Goal: Task Accomplishment & Management: Use online tool/utility

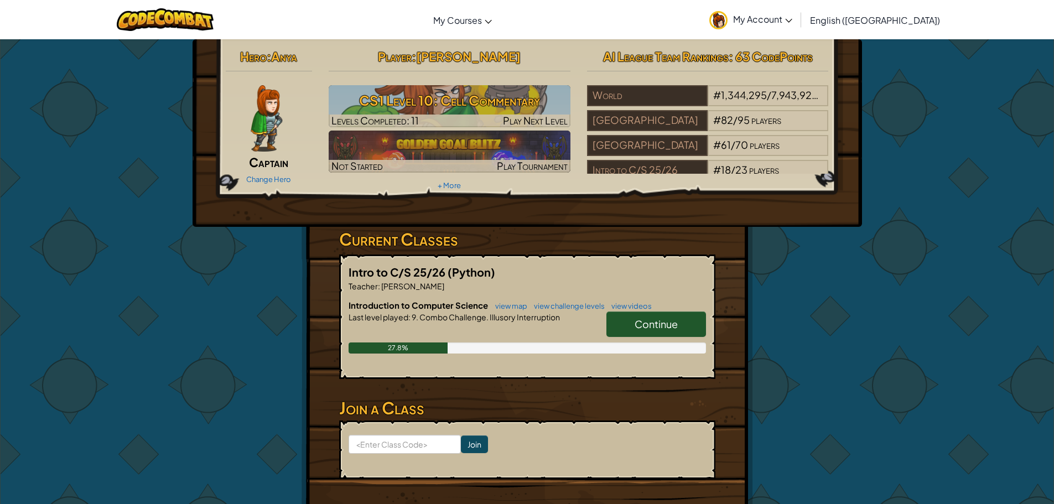
click at [625, 327] on link "Continue" at bounding box center [657, 324] width 100 height 25
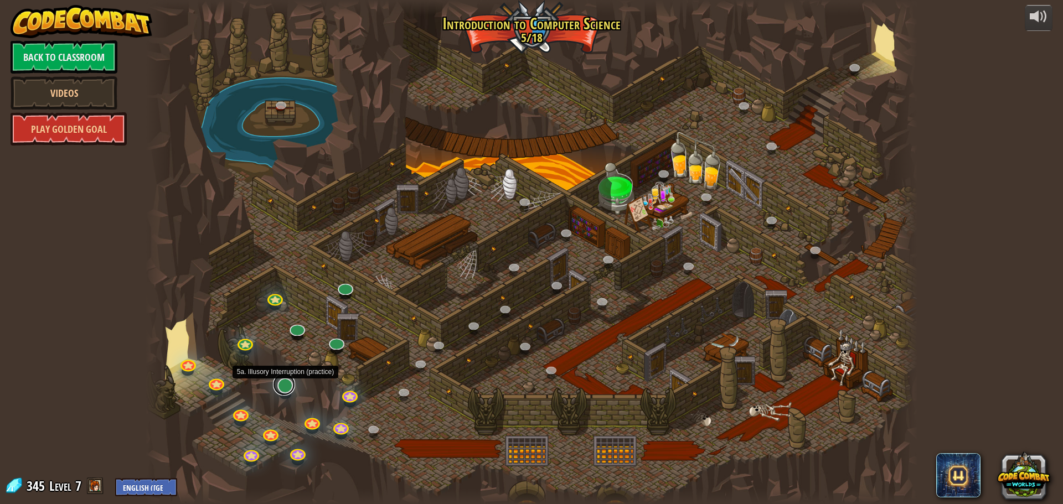
click at [276, 387] on link at bounding box center [284, 385] width 22 height 22
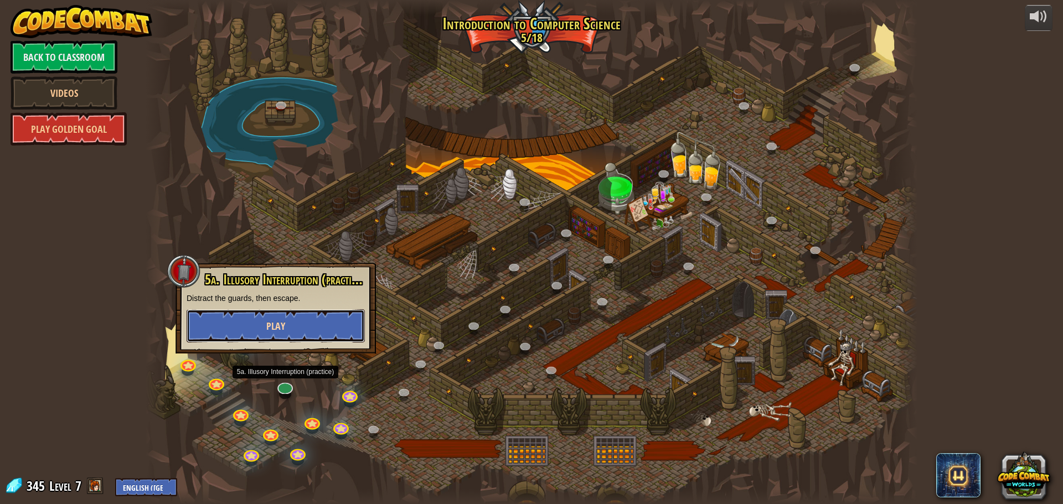
click at [307, 321] on button "Play" at bounding box center [276, 325] width 178 height 33
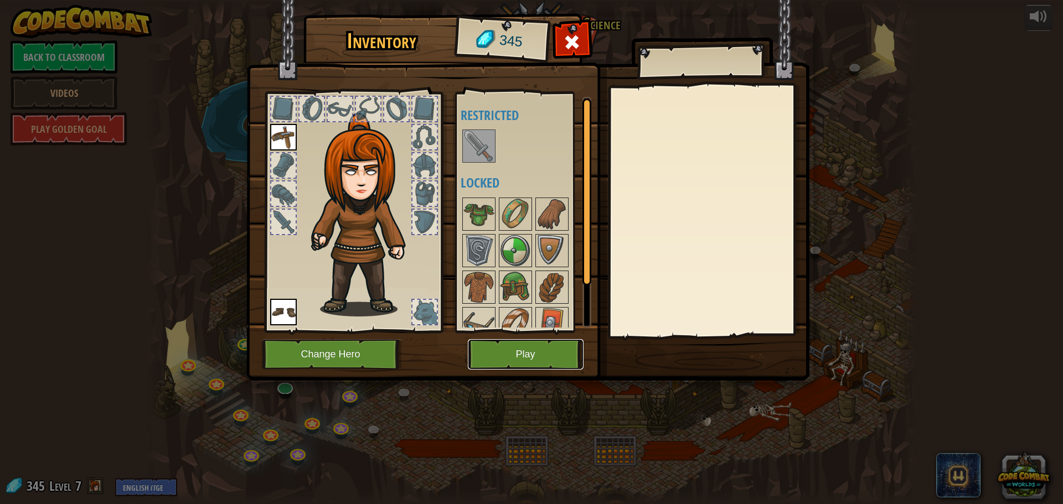
click at [499, 345] on button "Play" at bounding box center [526, 354] width 116 height 30
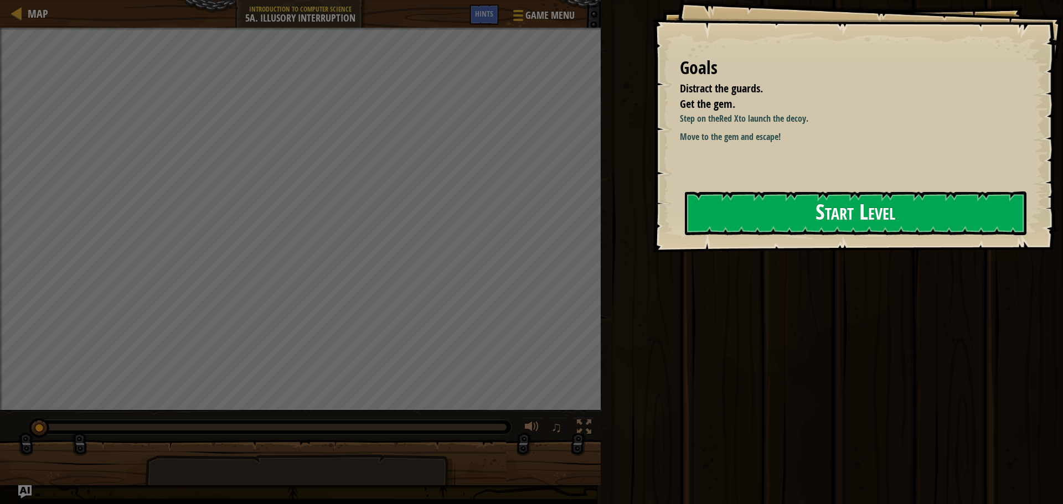
click at [777, 201] on button "Start Level" at bounding box center [856, 214] width 342 height 44
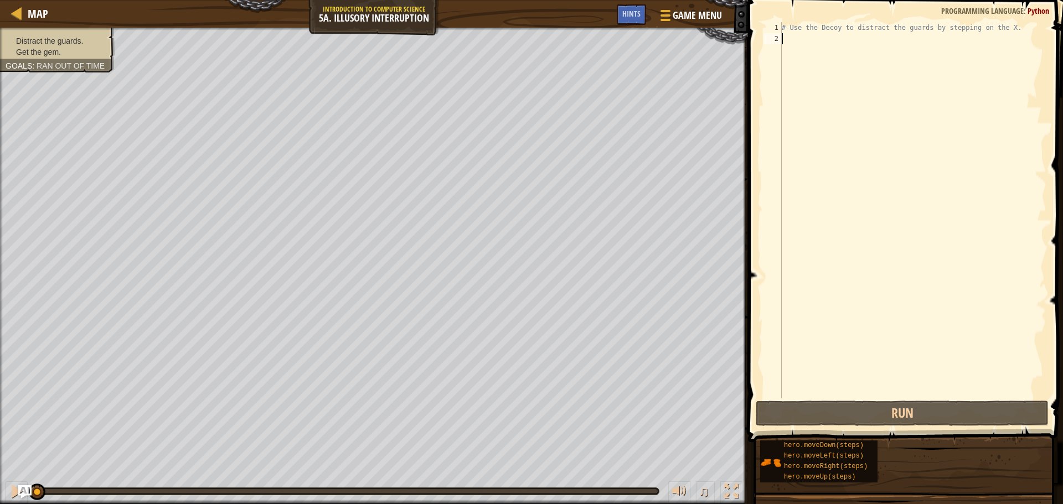
scroll to position [5, 0]
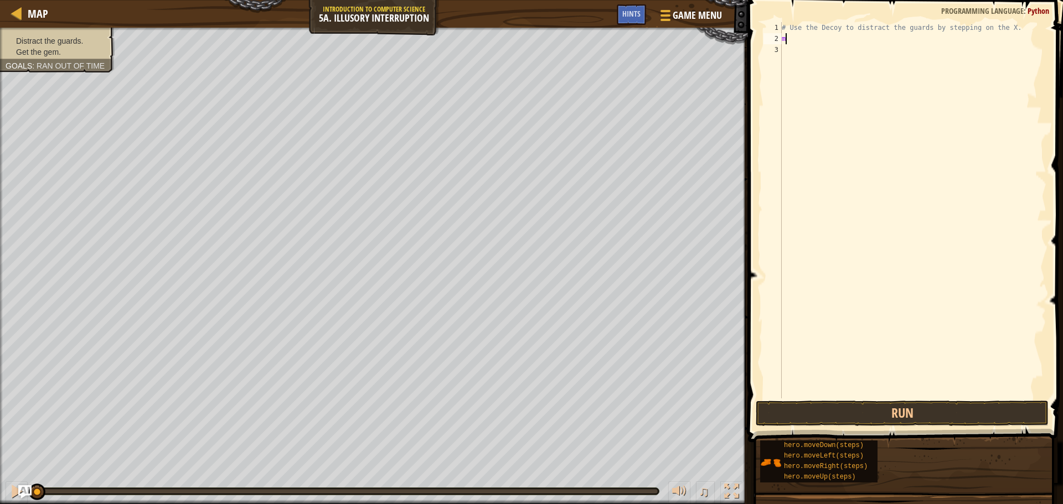
type textarea "mo"
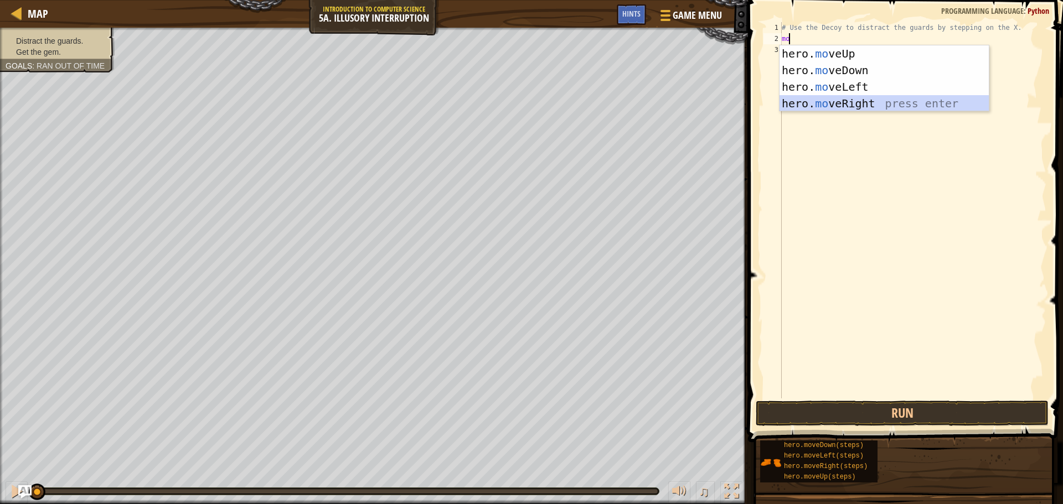
click at [838, 96] on div "hero. mo veUp press enter hero. mo veDown press enter hero. mo veLeft press ent…" at bounding box center [883, 95] width 209 height 100
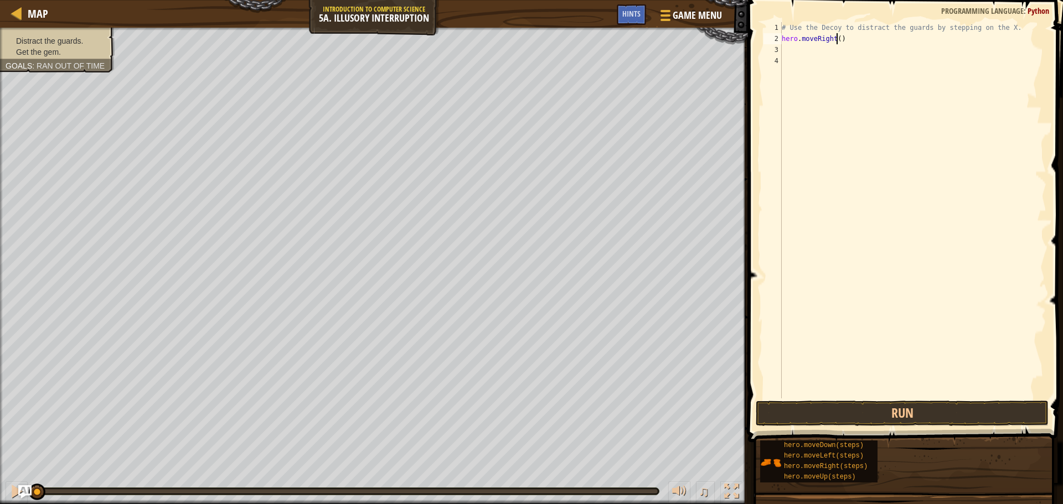
click at [837, 39] on div "# Use the Decoy to distract the guards by stepping on the X. hero . moveRight (…" at bounding box center [912, 221] width 267 height 399
type textarea "hero.moveRight(3)"
click at [904, 399] on span at bounding box center [906, 205] width 324 height 475
click at [898, 413] on button "Run" at bounding box center [902, 413] width 293 height 25
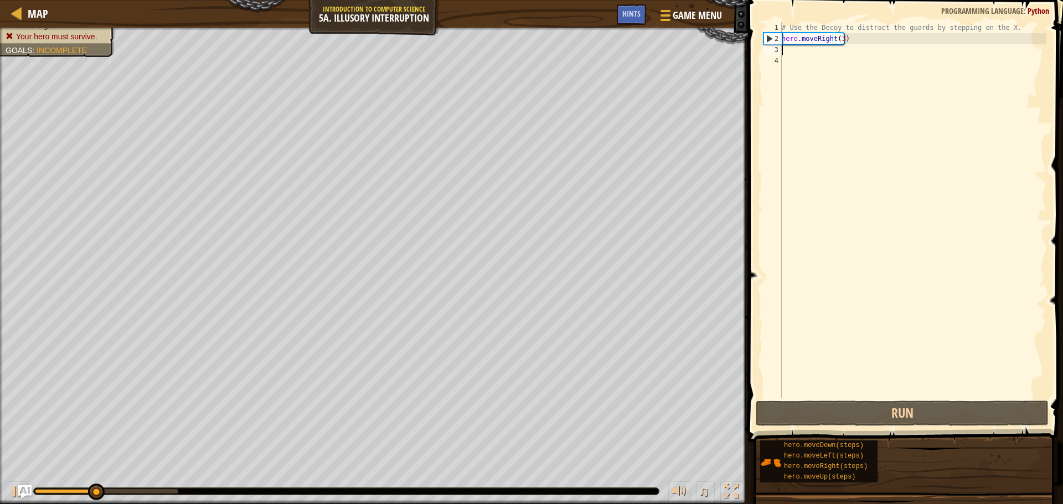
click at [800, 45] on div "# Use the Decoy to distract the guards by stepping on the X. hero . moveRight (…" at bounding box center [912, 221] width 267 height 399
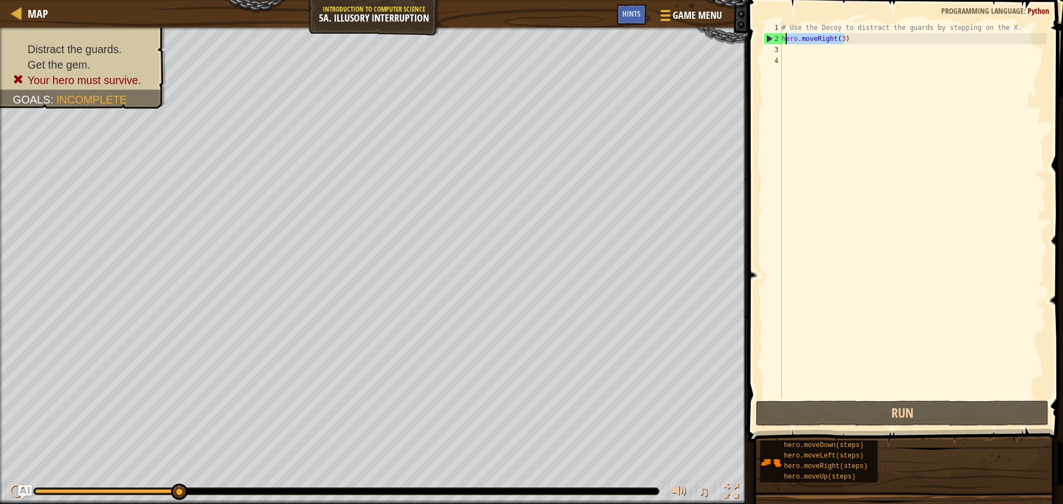
drag, startPoint x: 846, startPoint y: 38, endPoint x: 774, endPoint y: 37, distance: 72.0
click at [774, 37] on div "1 2 3 4 # Use the Decoy to distract the guards by stepping on the X. hero . mov…" at bounding box center [903, 210] width 285 height 376
type textarea "hero.moveRight(3)"
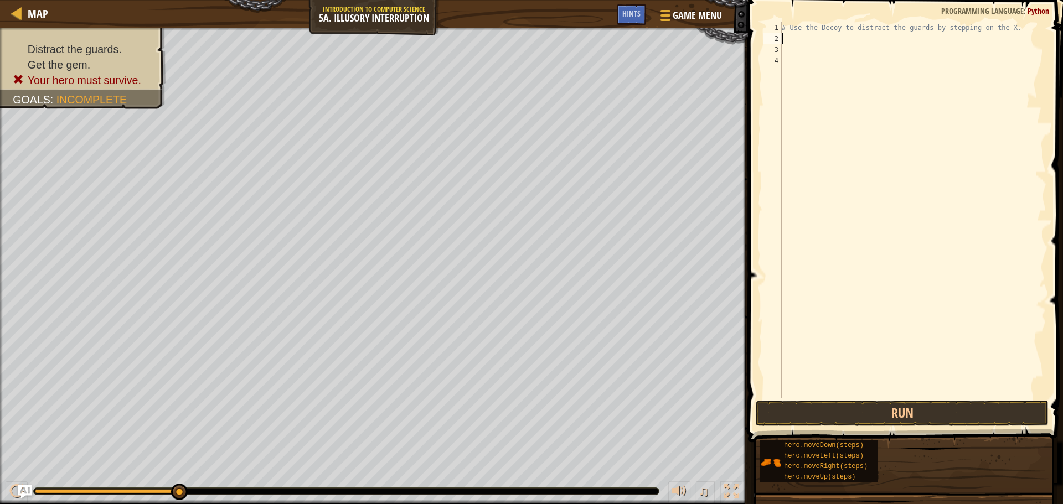
type textarea "m"
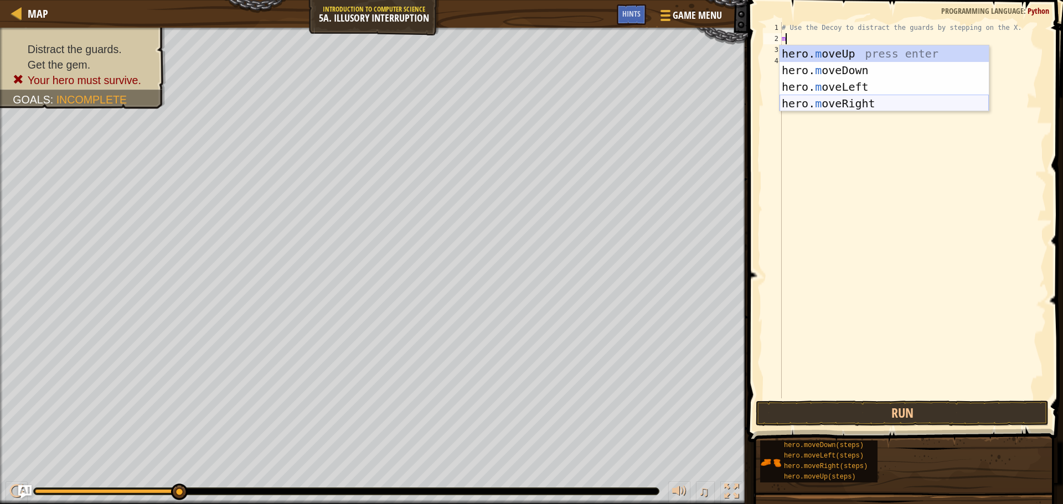
click at [836, 97] on div "hero. m oveUp press enter hero. m oveDown press enter hero. m oveLeft press ent…" at bounding box center [883, 95] width 209 height 100
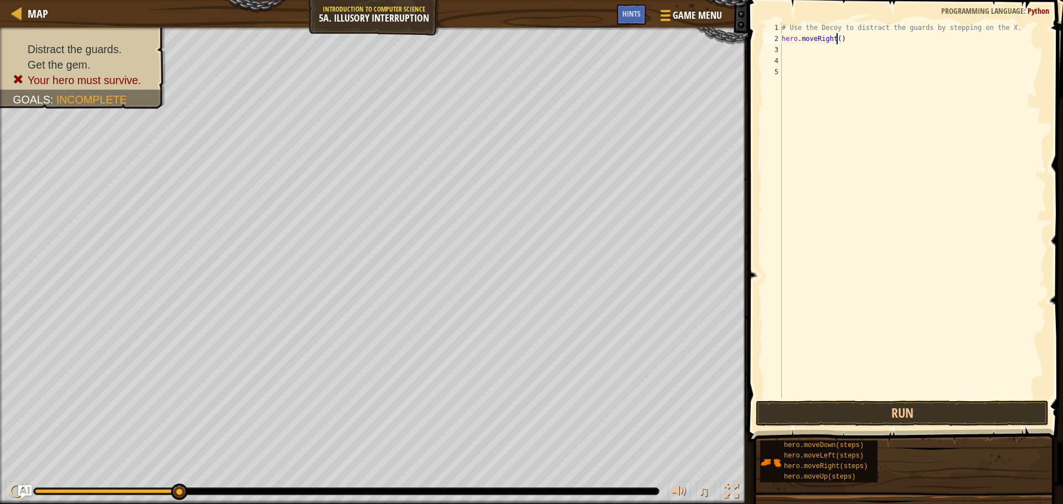
click at [837, 37] on div "# Use the Decoy to distract the guards by stepping on the X. hero . moveRight (…" at bounding box center [912, 221] width 267 height 399
type textarea "hero.moveRight(3)"
click at [820, 54] on div "# Use the Decoy to distract the guards by stepping on the X. hero . moveRight (…" at bounding box center [912, 221] width 267 height 399
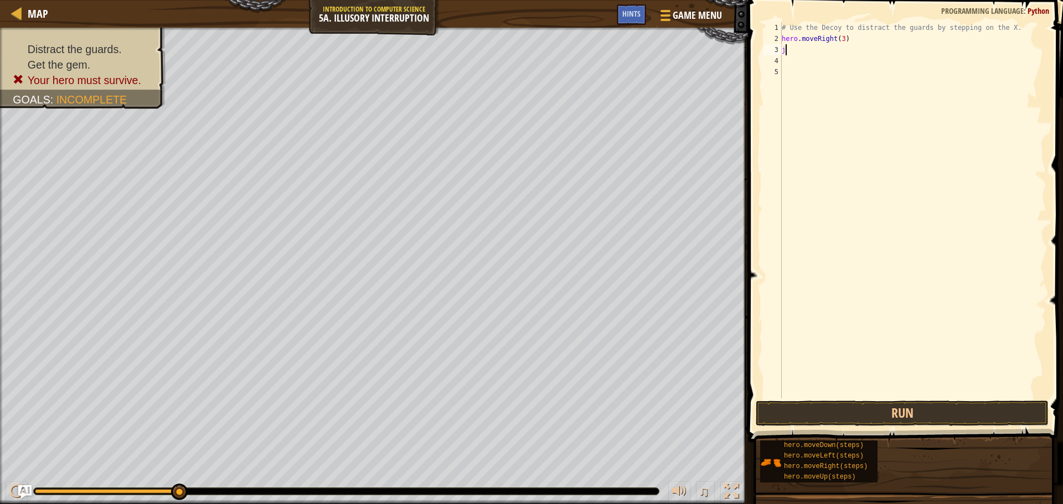
type textarea "j"
type textarea "h"
click at [841, 38] on div "# Use the Decoy to distract the guards by stepping on the X. hero . moveRight (…" at bounding box center [912, 221] width 267 height 399
type textarea "hero.moveRight()"
click at [816, 55] on div "# Use the Decoy to distract the guards by stepping on the X. hero . moveRight (…" at bounding box center [912, 221] width 267 height 399
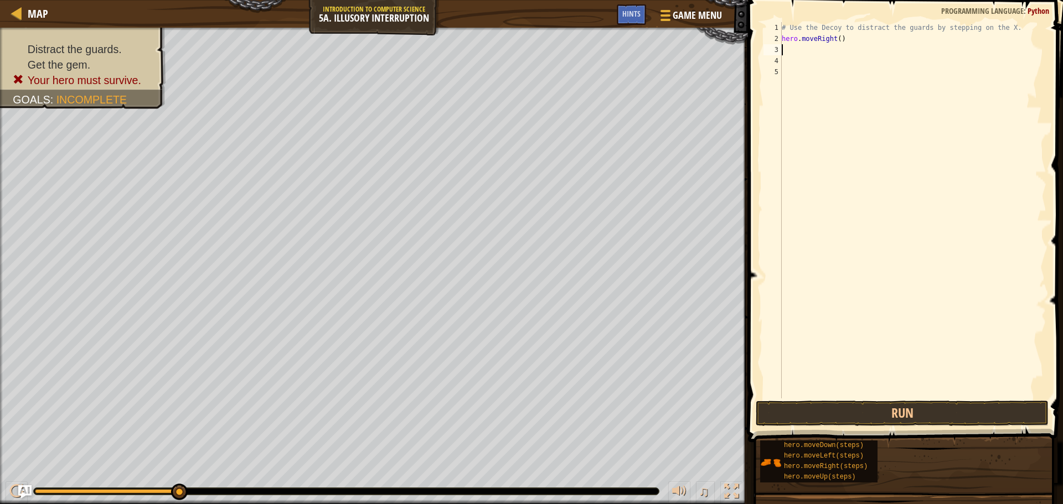
type textarea "m"
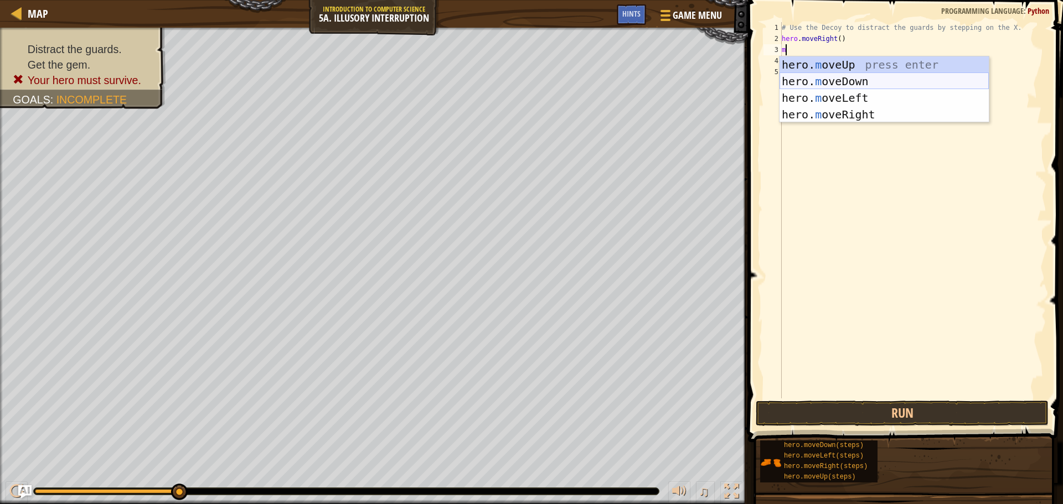
click at [855, 84] on div "hero. m oveUp press enter hero. m oveDown press enter hero. m oveLeft press ent…" at bounding box center [883, 106] width 209 height 100
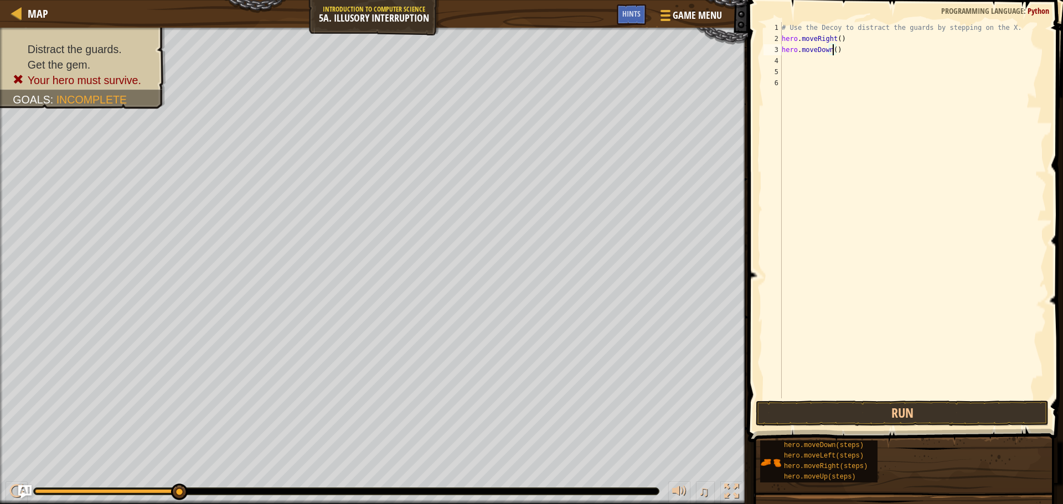
click at [831, 50] on div "# Use the Decoy to distract the guards by stepping on the X. hero . moveRight (…" at bounding box center [912, 221] width 267 height 399
type textarea "hero.moveDown(2)"
click at [822, 62] on div "# Use the Decoy to distract the guards by stepping on the X. hero . moveRight (…" at bounding box center [912, 221] width 267 height 399
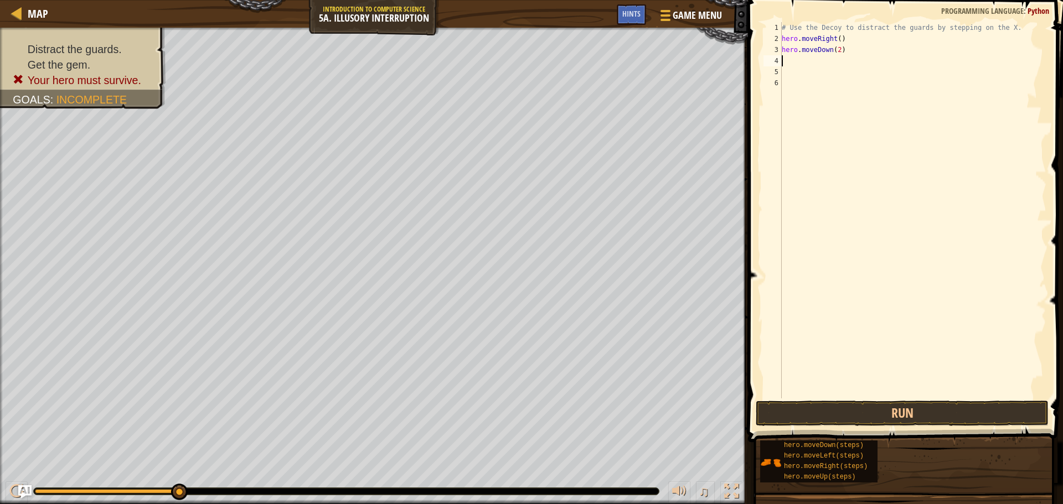
type textarea "m"
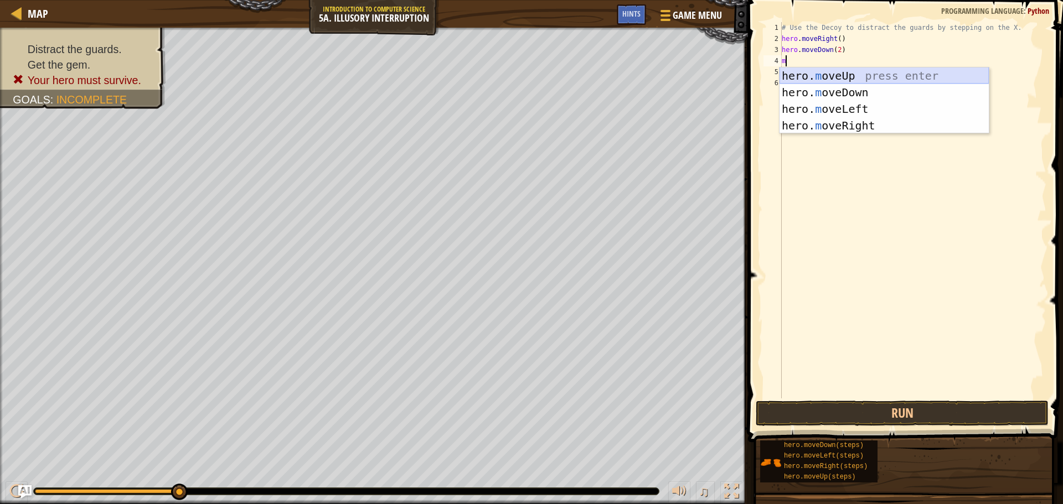
click at [849, 78] on div "hero. m oveUp press enter hero. m oveDown press enter hero. m oveLeft press ent…" at bounding box center [883, 118] width 209 height 100
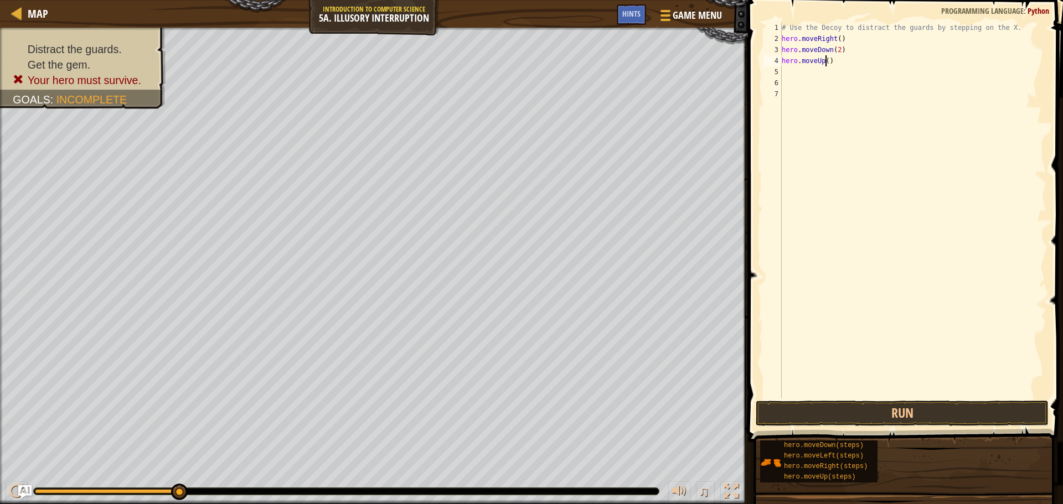
click at [825, 61] on div "# Use the Decoy to distract the guards by stepping on the X. hero . moveRight (…" at bounding box center [912, 221] width 267 height 399
type textarea "hero.moveUp(2)"
click at [783, 69] on div "# Use the Decoy to distract the guards by stepping on the X. hero . moveRight (…" at bounding box center [912, 221] width 267 height 399
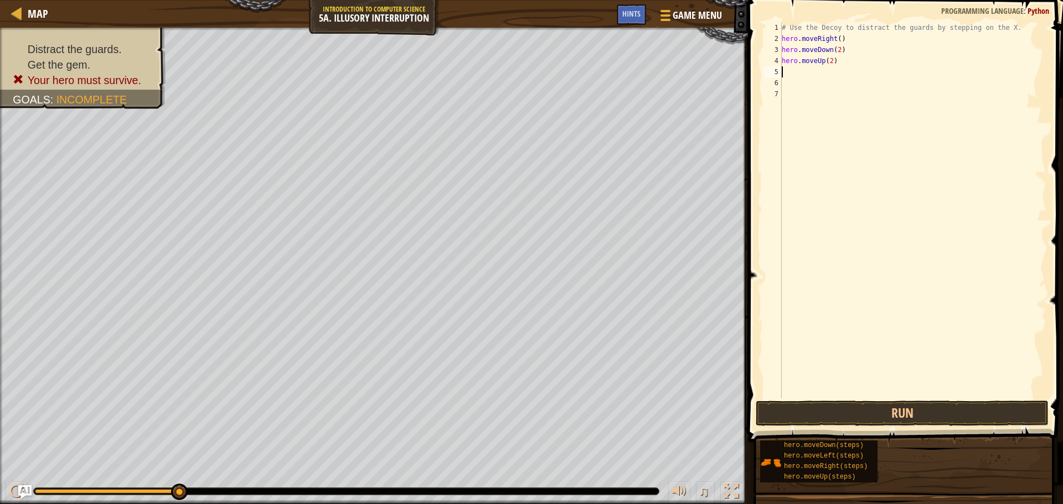
type textarea "m"
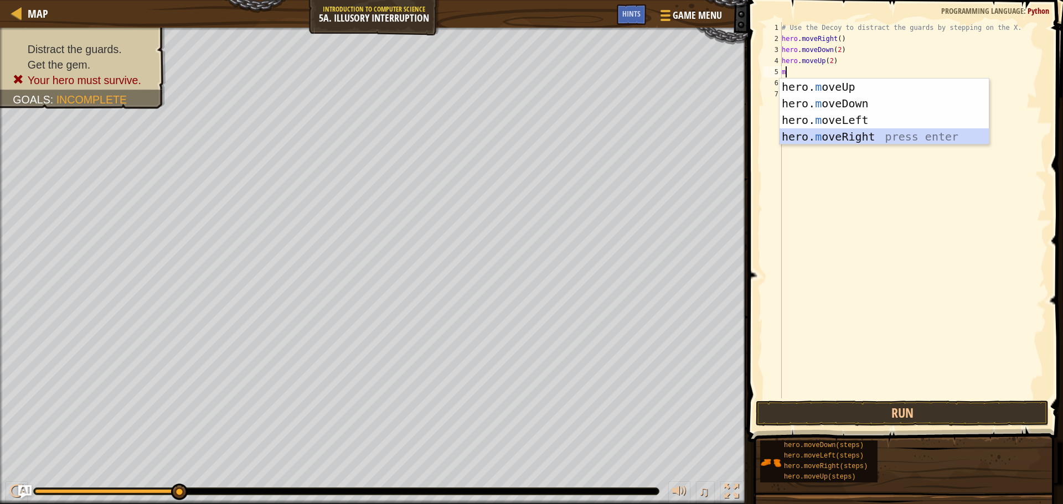
drag, startPoint x: 829, startPoint y: 140, endPoint x: 826, endPoint y: 134, distance: 6.7
click at [828, 140] on div "hero. m oveUp press enter hero. m oveDown press enter hero. m oveLeft press ent…" at bounding box center [883, 129] width 209 height 100
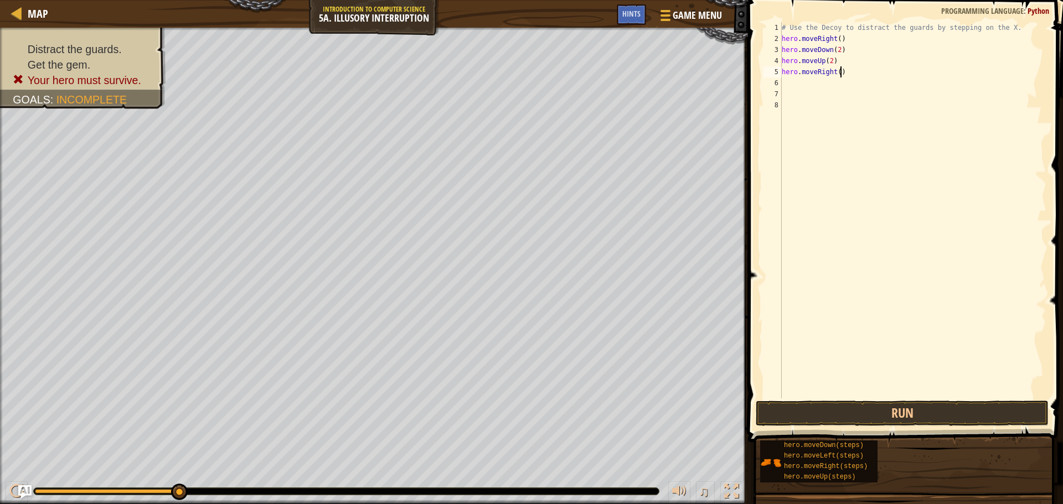
click at [838, 70] on div "# Use the Decoy to distract the guards by stepping on the X. hero . moveRight (…" at bounding box center [912, 221] width 267 height 399
click at [836, 71] on div "# Use the Decoy to distract the guards by stepping on the X. hero . moveRight (…" at bounding box center [912, 221] width 267 height 399
type textarea "hero.moveRight(3)"
click at [856, 408] on button "Run" at bounding box center [902, 413] width 293 height 25
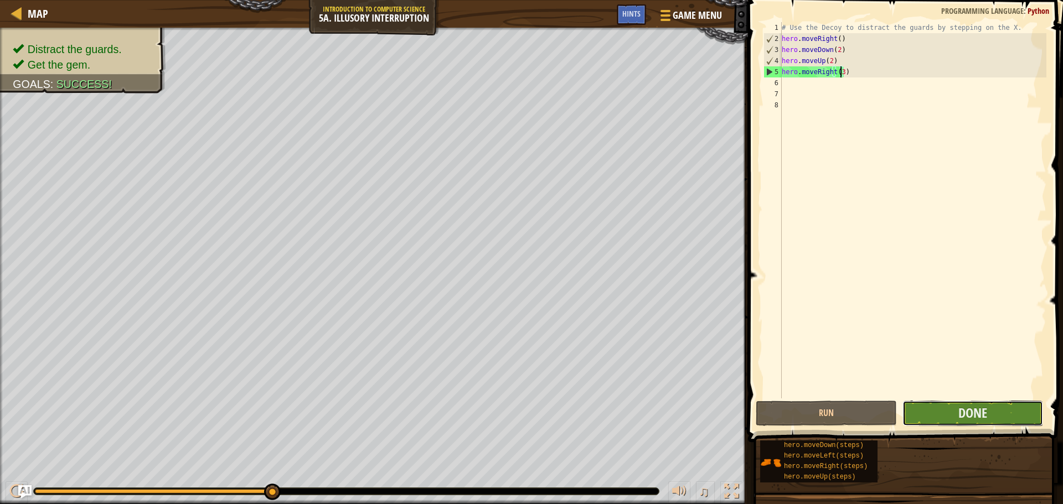
click at [1006, 412] on button "Done" at bounding box center [972, 413] width 141 height 25
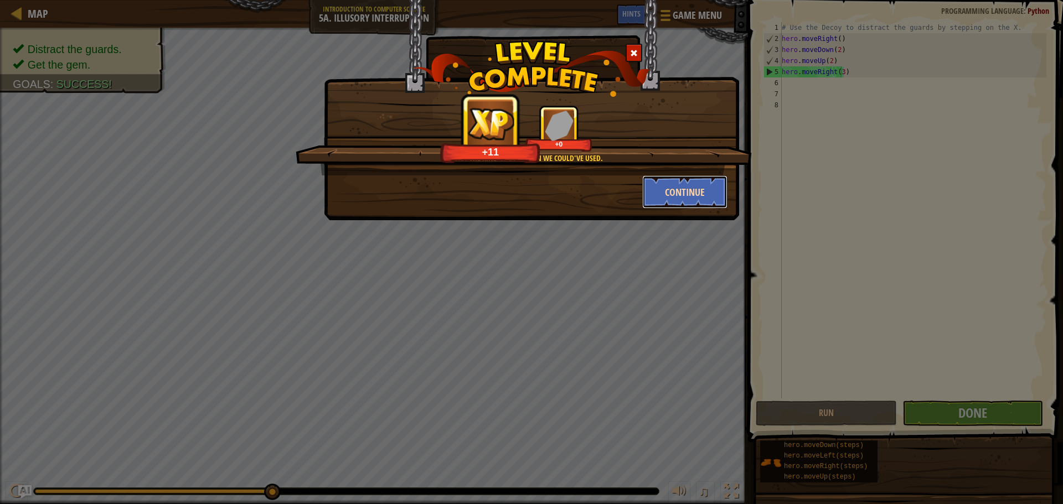
click at [678, 185] on button "Continue" at bounding box center [685, 191] width 86 height 33
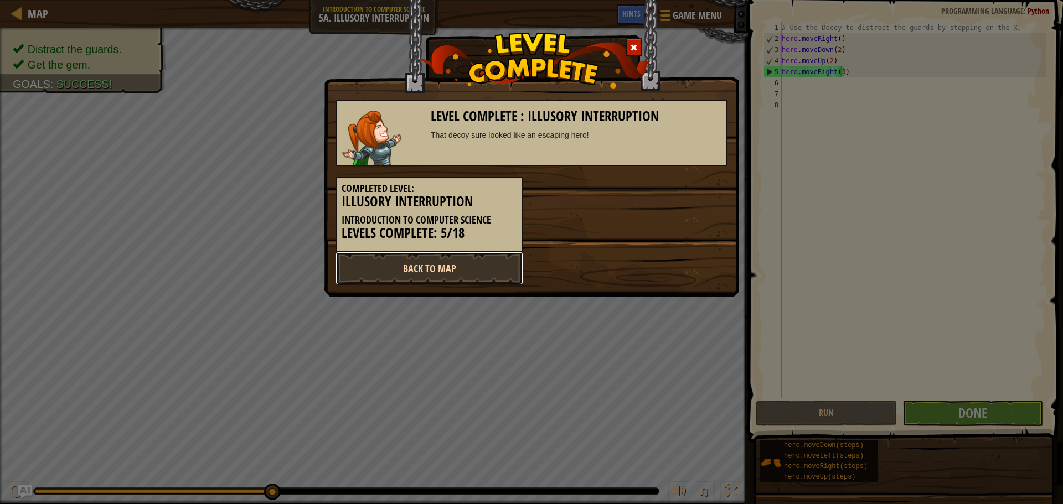
click at [398, 266] on link "Back to Map" at bounding box center [429, 268] width 188 height 33
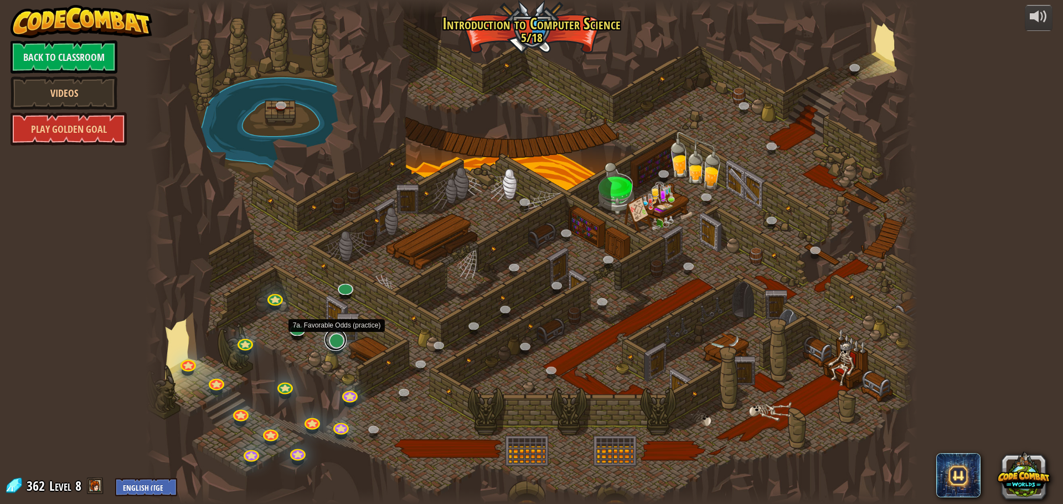
click at [330, 345] on link at bounding box center [335, 340] width 22 height 22
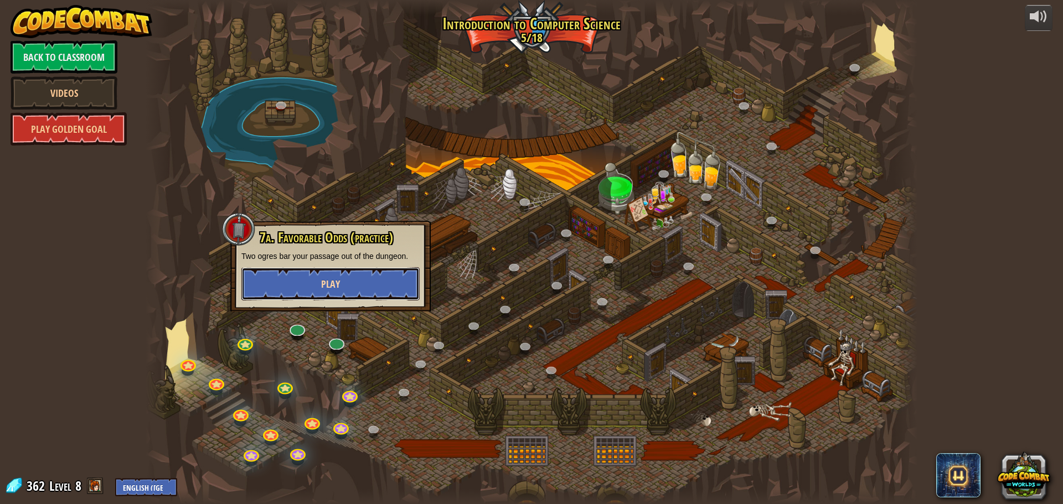
click at [355, 291] on button "Play" at bounding box center [330, 283] width 178 height 33
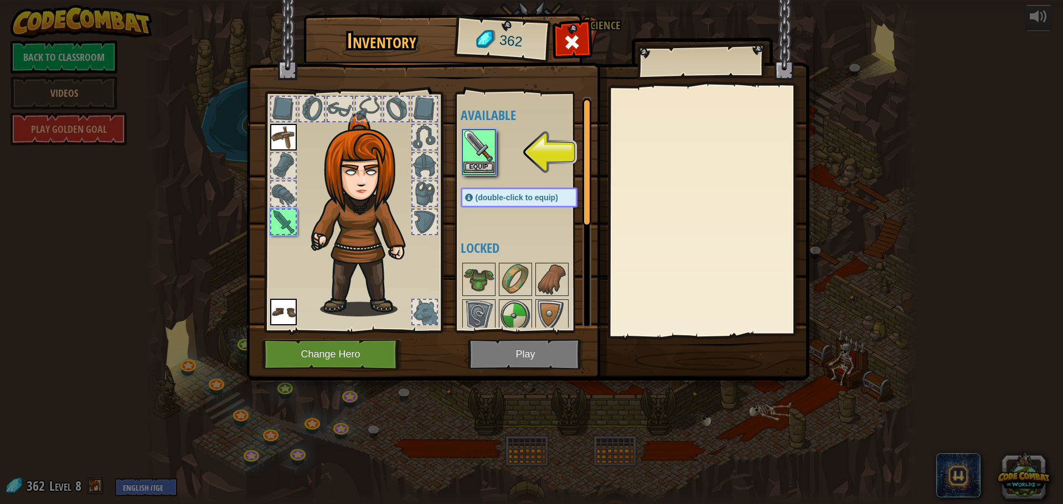
click at [486, 143] on img at bounding box center [478, 146] width 31 height 31
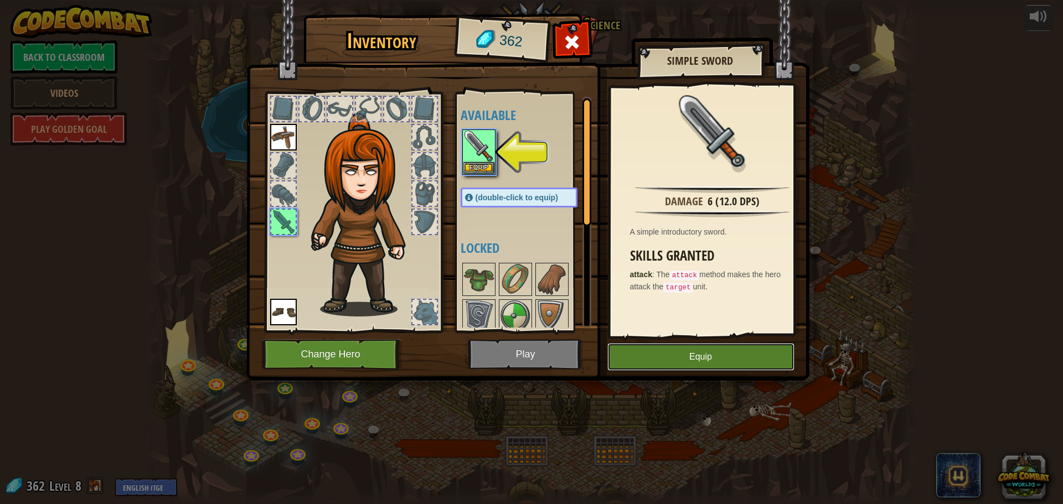
click at [739, 360] on button "Equip" at bounding box center [700, 357] width 187 height 28
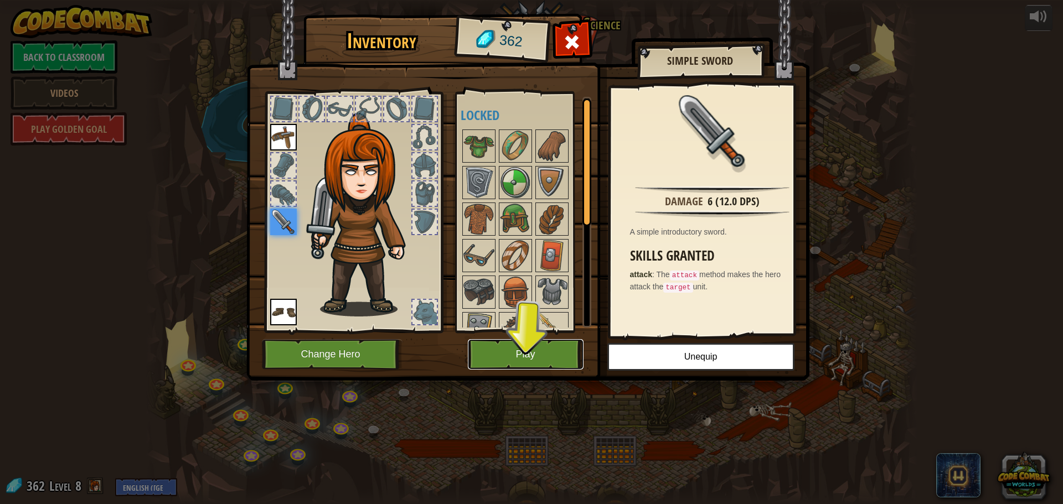
click at [520, 353] on button "Play" at bounding box center [526, 354] width 116 height 30
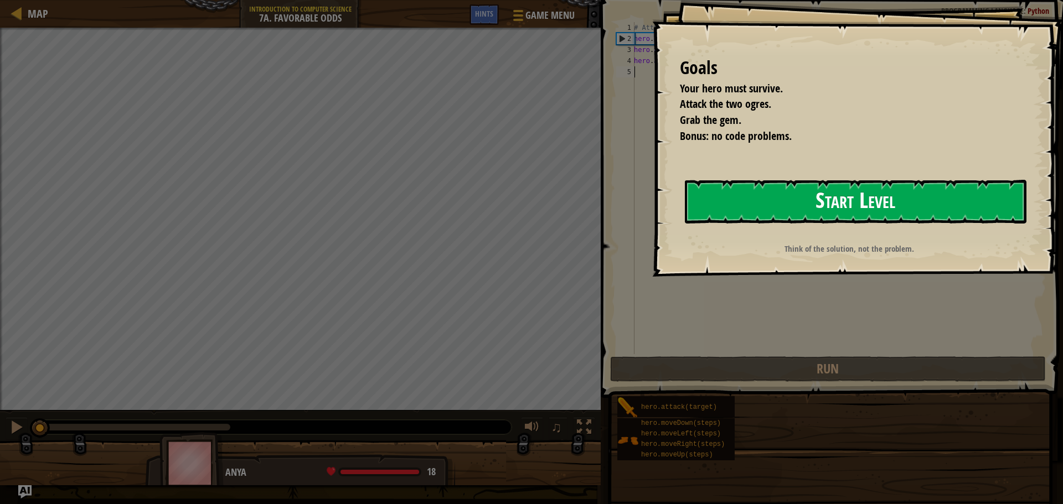
click at [824, 207] on button "Start Level" at bounding box center [856, 202] width 342 height 44
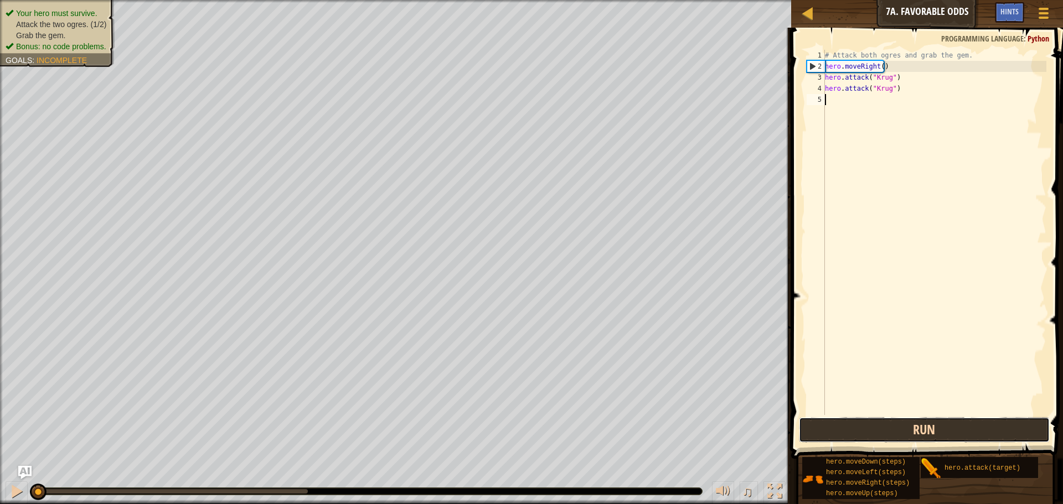
click at [909, 433] on button "Run" at bounding box center [924, 429] width 251 height 25
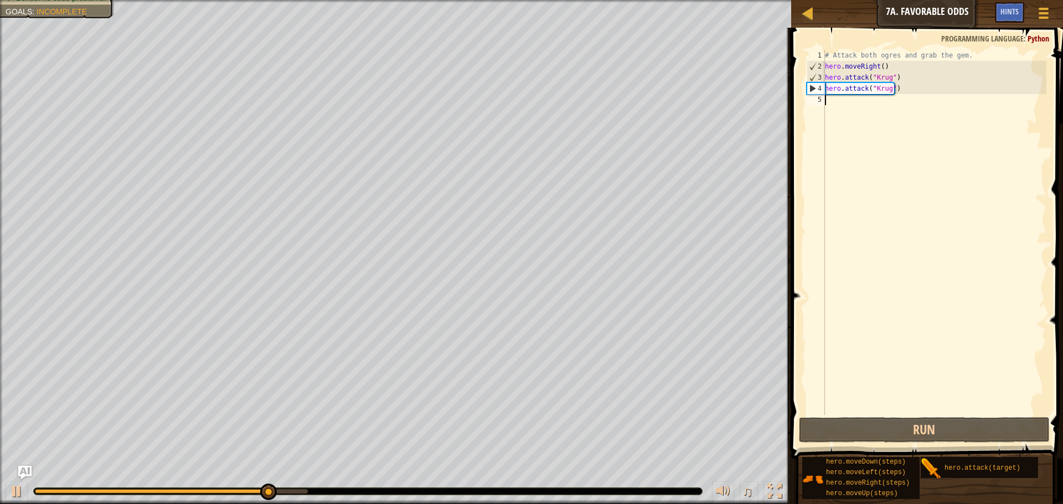
type textarea "m"
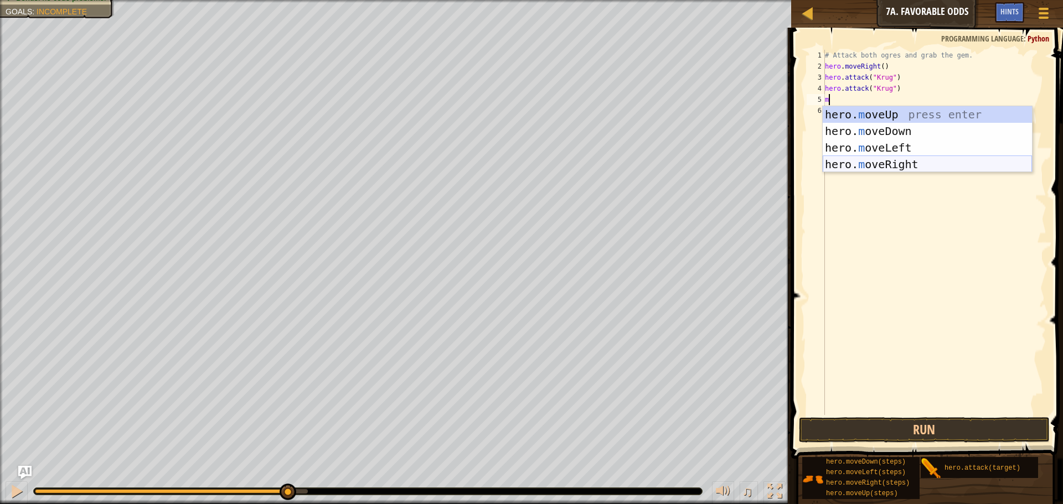
click at [876, 161] on div "hero. m oveUp press enter hero. m oveDown press enter hero. m oveLeft press ent…" at bounding box center [927, 156] width 209 height 100
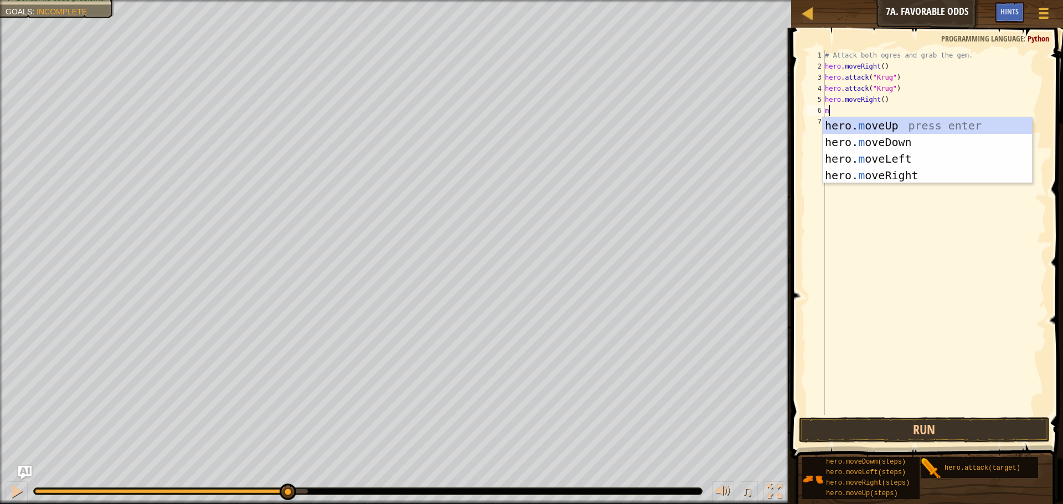
type textarea "mo"
click at [873, 123] on div "hero. mo veUp press enter hero. mo veDown press enter hero. mo veLeft press ent…" at bounding box center [927, 167] width 209 height 100
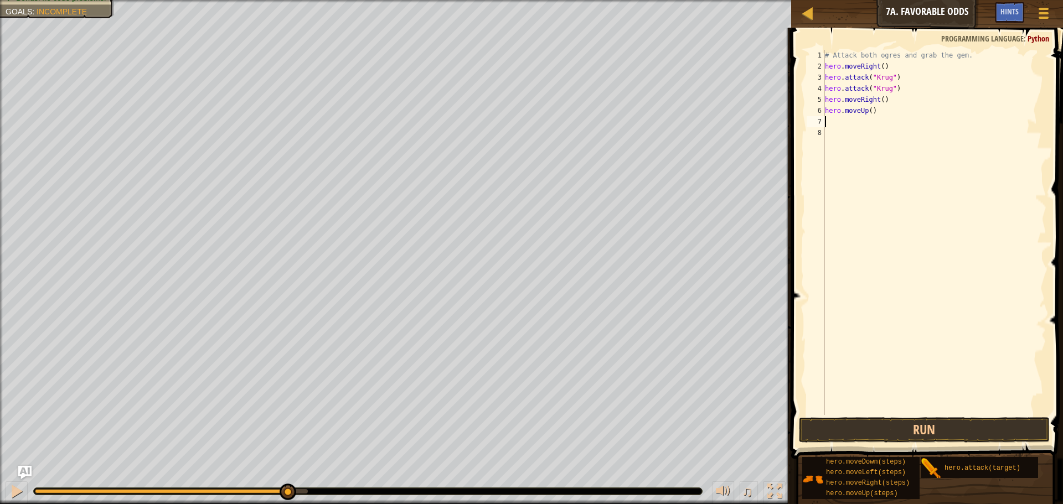
click at [863, 108] on div "# Attack both ogres and grab the gem. hero . moveRight ( ) hero . attack ( "[PE…" at bounding box center [935, 243] width 224 height 387
click at [865, 111] on div "# Attack both ogres and grab the gem. hero . moveRight ( ) hero . attack ( "[PE…" at bounding box center [935, 243] width 224 height 387
click at [866, 111] on div "# Attack both ogres and grab the gem. hero . moveRight ( ) hero . attack ( "[PE…" at bounding box center [935, 243] width 224 height 387
click at [869, 111] on div "# Attack both ogres and grab the gem. hero . moveRight ( ) hero . attack ( "[PE…" at bounding box center [935, 243] width 224 height 387
type textarea "hero.moveUp(2)"
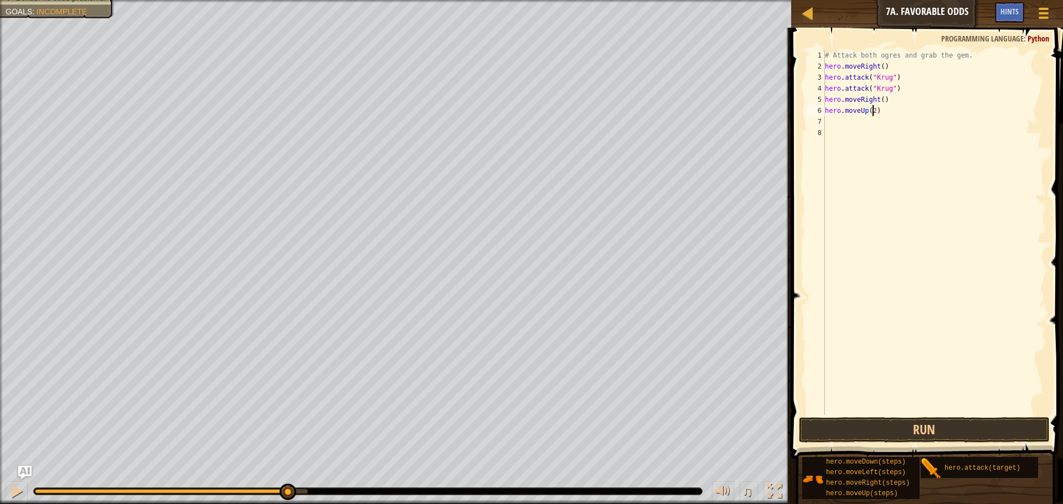
scroll to position [5, 4]
click at [833, 127] on div "# Attack both ogres and grab the gem. hero . moveRight ( ) hero . attack ( "[PE…" at bounding box center [935, 243] width 224 height 387
type textarea "m"
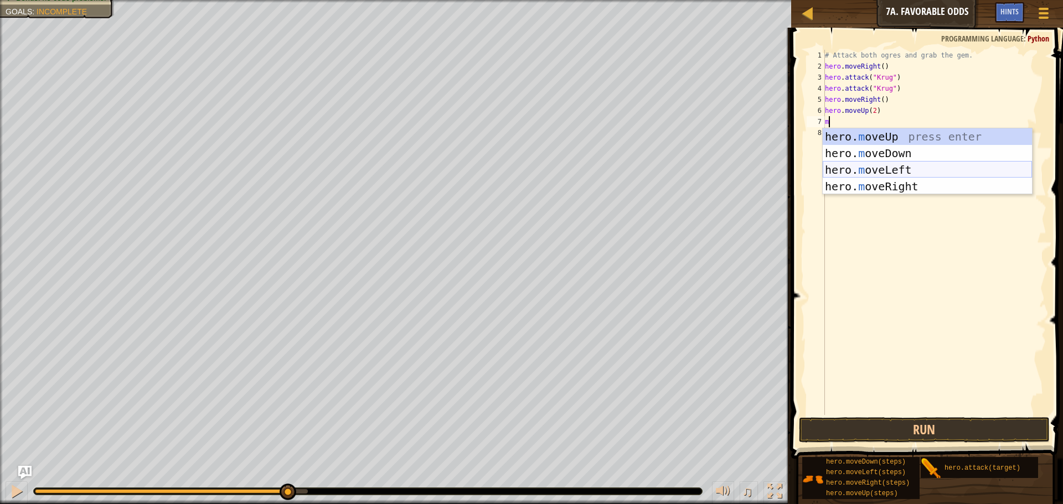
click at [873, 171] on div "hero. m oveUp press enter hero. m oveDown press enter hero. m oveLeft press ent…" at bounding box center [927, 178] width 209 height 100
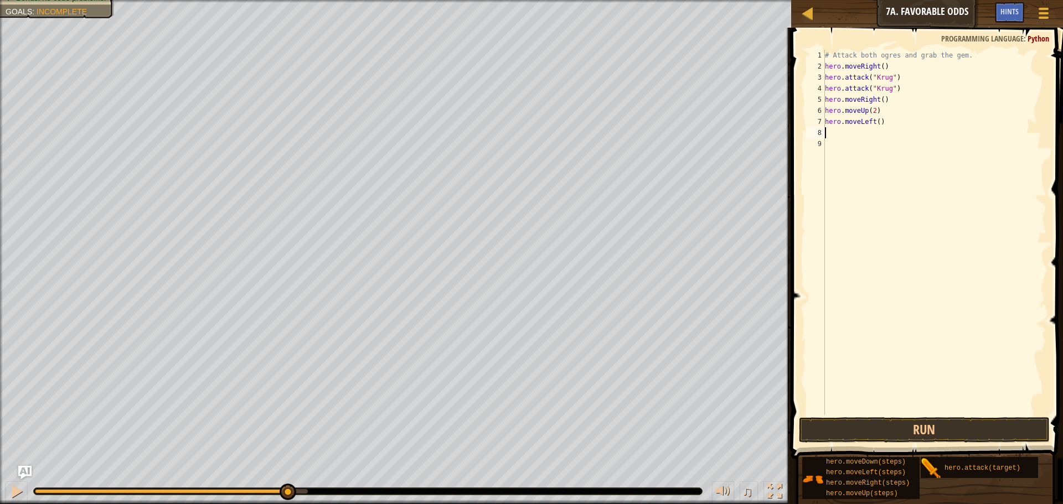
click at [878, 120] on div "# Attack both ogres and grab the gem. hero . moveRight ( ) hero . attack ( "[PE…" at bounding box center [935, 243] width 224 height 387
click at [873, 124] on div "# Attack both ogres and grab the gem. hero . moveRight ( ) hero . attack ( "[PE…" at bounding box center [935, 243] width 224 height 387
click at [874, 124] on div "# Attack both ogres and grab the gem. hero . moveRight ( ) hero . attack ( "[PE…" at bounding box center [935, 243] width 224 height 387
click at [875, 123] on div "# Attack both ogres and grab the gem. hero . moveRight ( ) hero . attack ( "[PE…" at bounding box center [935, 243] width 224 height 387
type textarea "hero.moveLeft(2)"
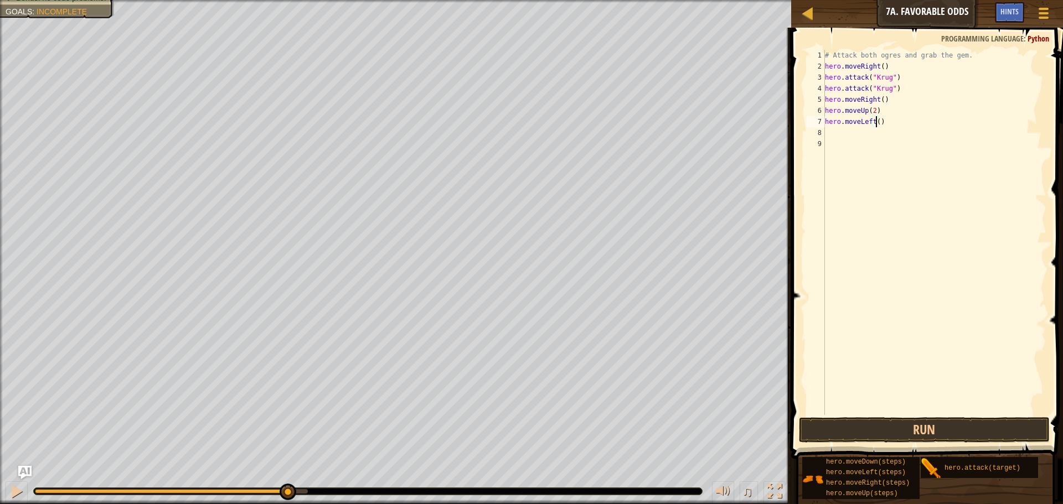
scroll to position [5, 4]
click at [840, 136] on div "# Attack both ogres and grab the gem. hero . moveRight ( ) hero . attack ( "[PE…" at bounding box center [935, 243] width 224 height 387
click at [845, 148] on div "hero. a ttack press enter" at bounding box center [927, 164] width 209 height 50
type textarea "hero.attack("Enemy Name")"
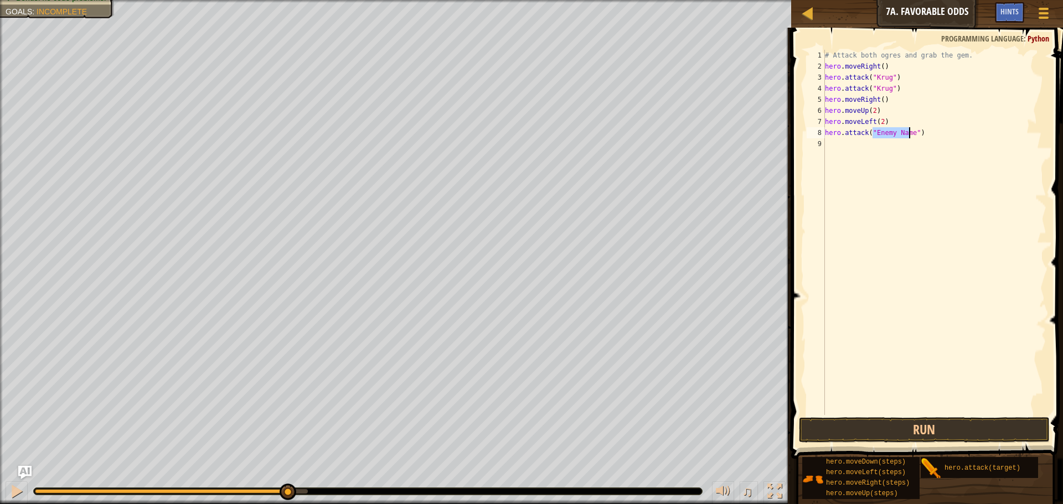
click at [840, 142] on div "# Attack both ogres and grab the gem. hero . moveRight ( ) hero . attack ( "[PE…" at bounding box center [935, 243] width 224 height 387
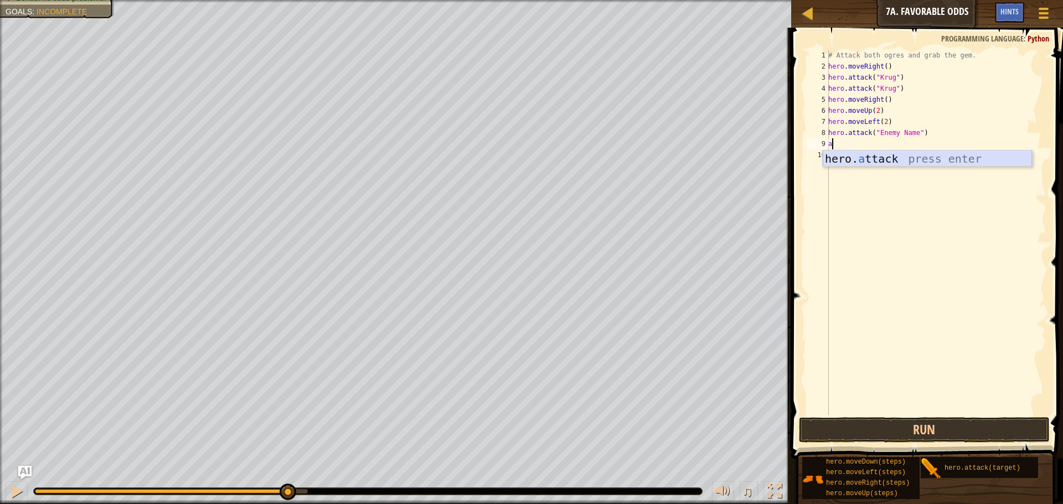
click at [853, 156] on div "hero. a ttack press enter" at bounding box center [927, 176] width 209 height 50
click at [885, 135] on div "# Attack both ogres and grab the gem. hero . moveRight ( ) hero . attack ( "[PE…" at bounding box center [936, 243] width 220 height 387
drag, startPoint x: 910, startPoint y: 134, endPoint x: 877, endPoint y: 135, distance: 33.2
click at [877, 135] on div "# Attack both ogres and grab the gem. hero . moveRight ( ) hero . attack ( "[PE…" at bounding box center [936, 243] width 220 height 387
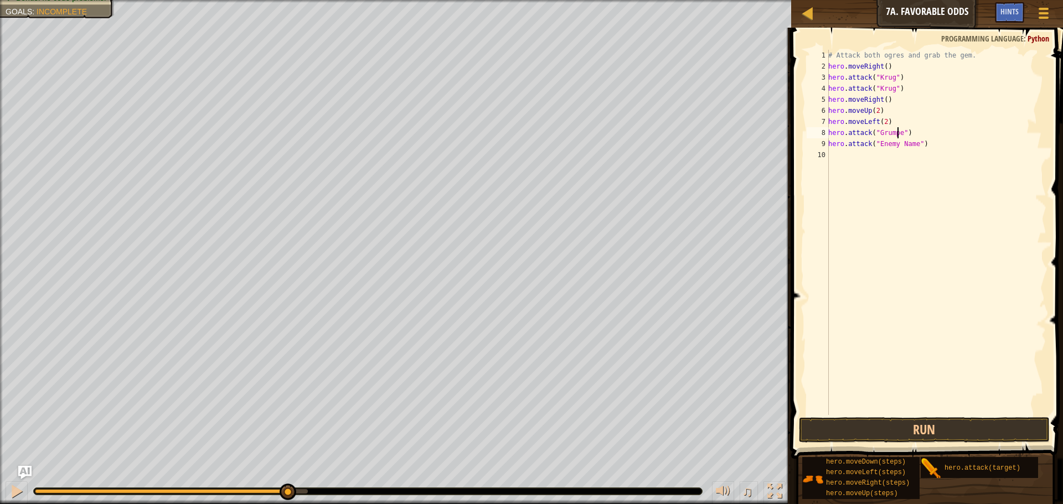
click at [897, 129] on div "# Attack both ogres and grab the gem. hero . moveRight ( ) hero . attack ( "[PE…" at bounding box center [936, 243] width 220 height 387
drag, startPoint x: 910, startPoint y: 142, endPoint x: 872, endPoint y: 146, distance: 38.4
click at [872, 146] on div "# Attack both ogres and grab the gem. hero . moveRight ( ) hero . attack ( "[PE…" at bounding box center [936, 243] width 220 height 387
click at [876, 146] on div "# Attack both ogres and grab the gem. hero . moveRight ( ) hero . attack ( "[PE…" at bounding box center [936, 243] width 220 height 387
drag, startPoint x: 876, startPoint y: 146, endPoint x: 906, endPoint y: 144, distance: 29.4
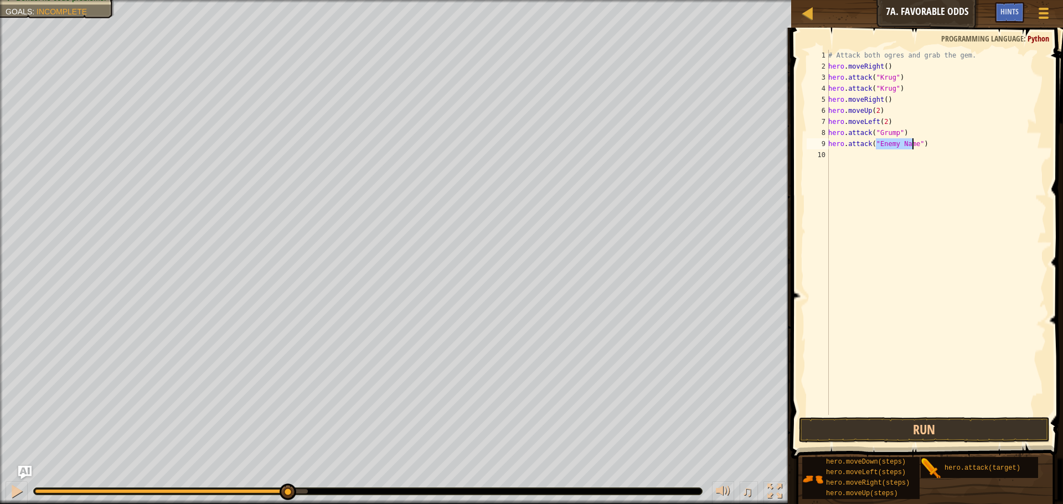
click at [906, 144] on div "# Attack both ogres and grab the gem. hero . moveRight ( ) hero . attack ( "[PE…" at bounding box center [936, 243] width 220 height 387
click at [898, 428] on button "Run" at bounding box center [924, 429] width 251 height 25
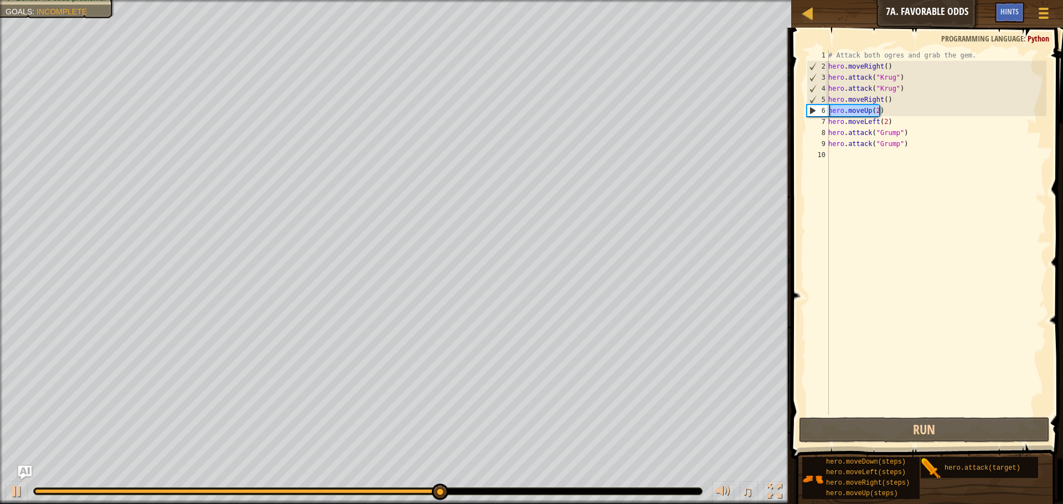
drag, startPoint x: 879, startPoint y: 111, endPoint x: 828, endPoint y: 111, distance: 50.9
click at [828, 111] on div "hero.attack("Grump") 1 2 3 4 5 6 7 8 9 10 # Attack both [PERSON_NAME] and grab …" at bounding box center [925, 232] width 242 height 365
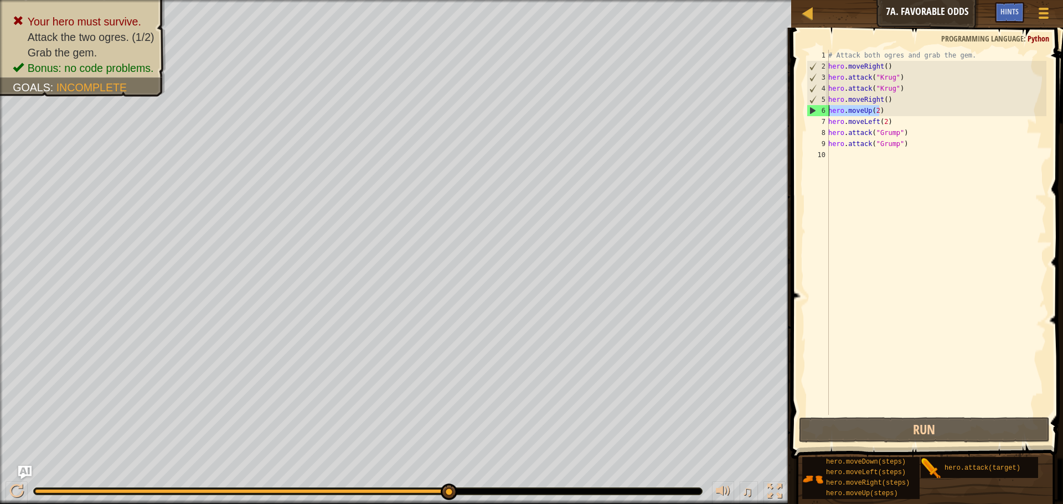
click at [871, 110] on div "# Attack both ogres and grab the gem. hero . moveRight ( ) hero . attack ( "[PE…" at bounding box center [936, 243] width 220 height 387
click at [873, 109] on div "# Attack both ogres and grab the gem. hero . moveRight ( ) hero . attack ( "[PE…" at bounding box center [936, 243] width 220 height 387
click at [874, 112] on div "# Attack both ogres and grab the gem. hero . moveRight ( ) hero . attack ( "[PE…" at bounding box center [936, 243] width 220 height 387
click at [881, 109] on div "# Attack both ogres and grab the gem. hero . moveRight ( ) hero . attack ( "[PE…" at bounding box center [936, 243] width 220 height 387
click at [876, 111] on div "# Attack both ogres and grab the gem. hero . moveRight ( ) hero . attack ( "[PE…" at bounding box center [936, 243] width 220 height 387
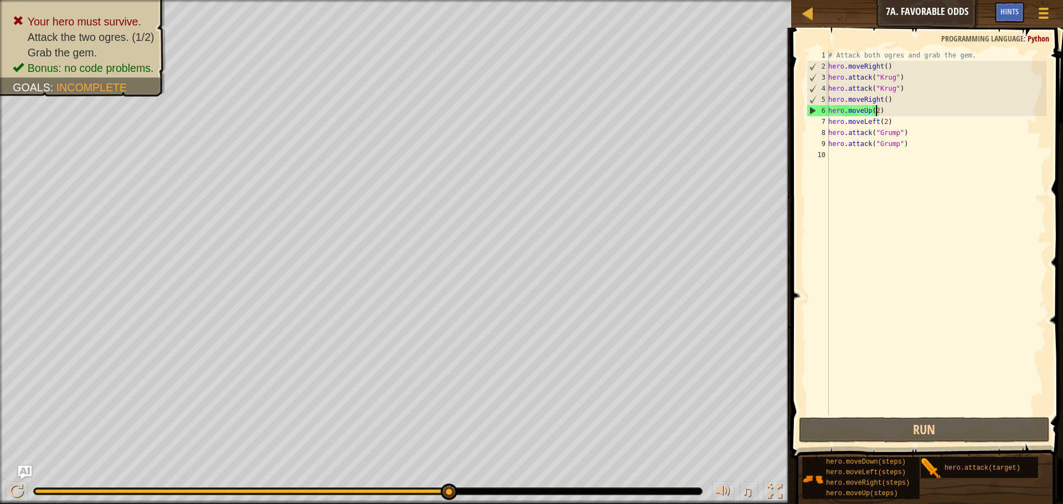
scroll to position [5, 3]
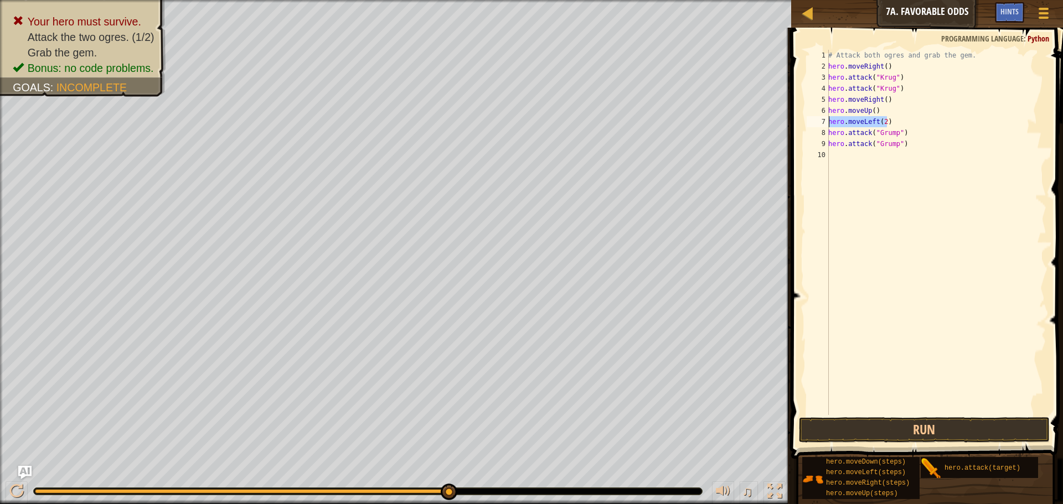
drag, startPoint x: 898, startPoint y: 119, endPoint x: 829, endPoint y: 122, distance: 69.8
click at [829, 122] on div "# Attack both ogres and grab the gem. hero . moveRight ( ) hero . attack ( "[PE…" at bounding box center [936, 243] width 220 height 387
type textarea "hero.moveLeft(2)"
type textarea "hero.moveUp()"
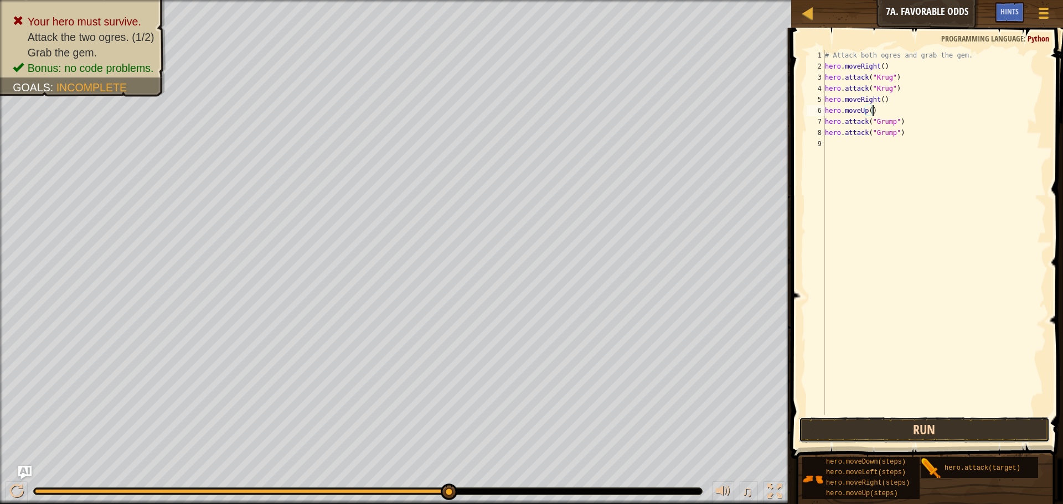
click at [890, 431] on button "Run" at bounding box center [924, 429] width 251 height 25
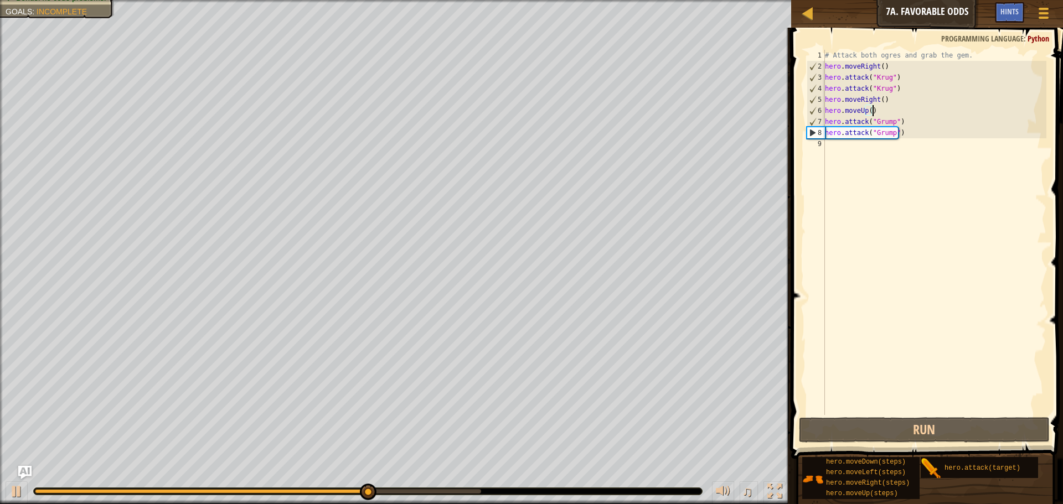
click at [838, 145] on div "# Attack both ogres and grab the gem. hero . moveRight ( ) hero . attack ( "[PE…" at bounding box center [935, 243] width 224 height 387
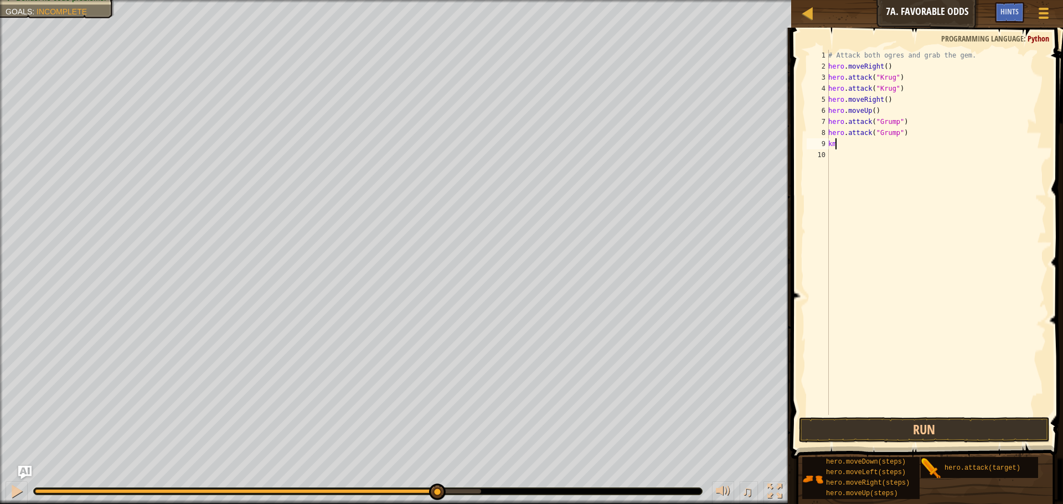
type textarea "k"
type textarea "m"
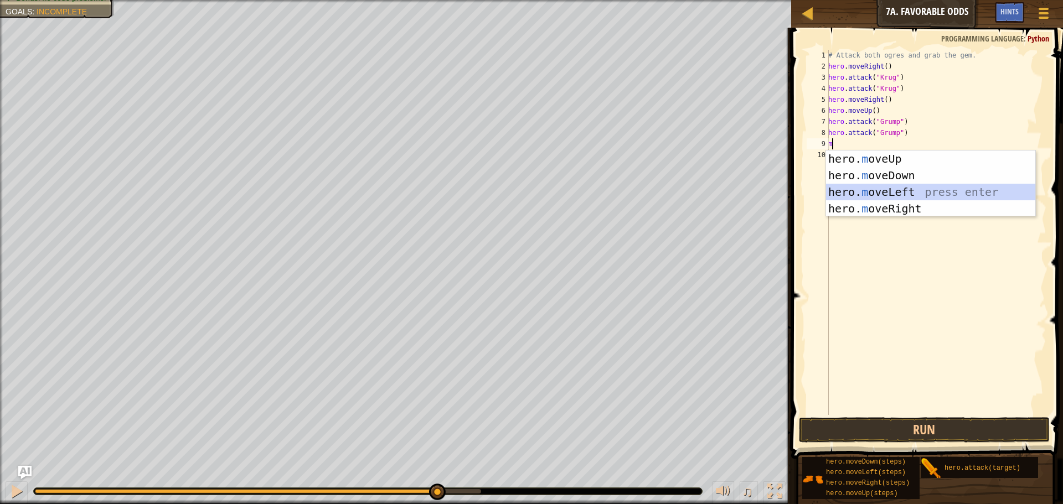
click at [851, 188] on div "hero. m oveUp press enter hero. m oveDown press enter hero. m oveLeft press ent…" at bounding box center [930, 201] width 209 height 100
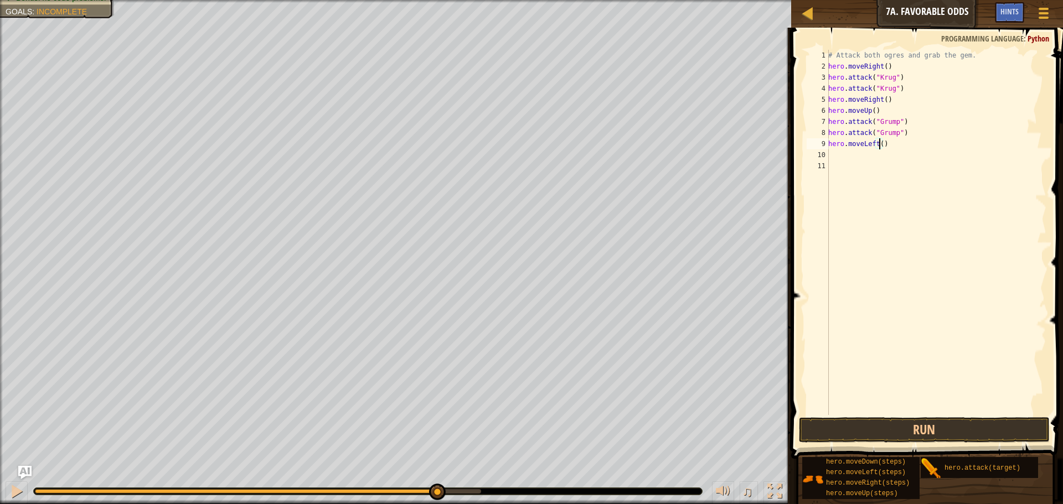
click at [881, 143] on div "# Attack both ogres and grab the gem. hero . moveRight ( ) hero . attack ( "[PE…" at bounding box center [936, 243] width 220 height 387
type textarea "hero.moveLeft(2)"
click at [916, 438] on button "Run" at bounding box center [924, 429] width 251 height 25
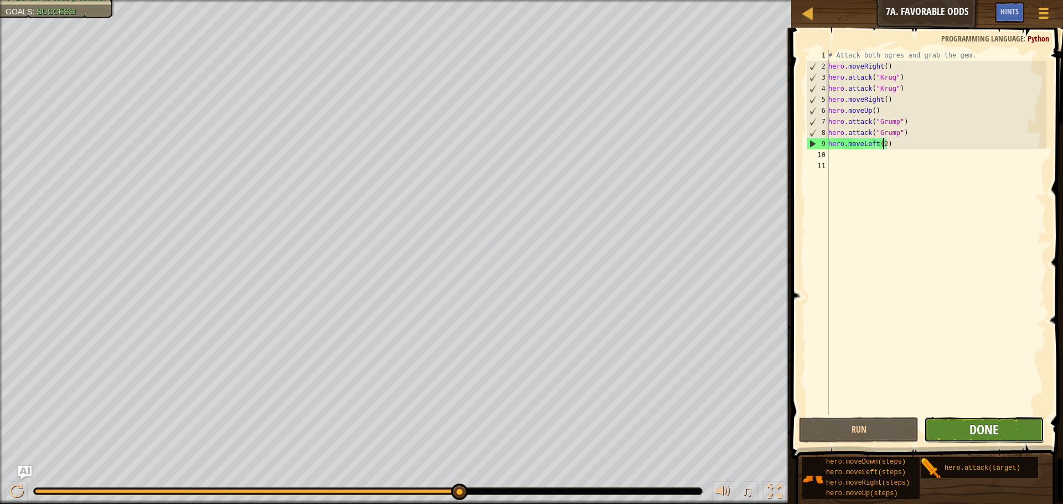
click at [974, 423] on span "Done" at bounding box center [983, 430] width 29 height 18
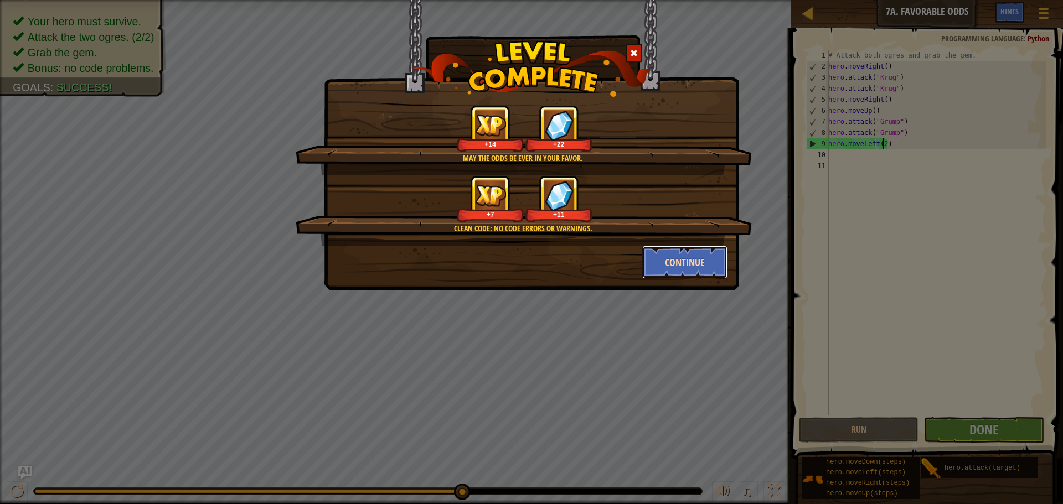
click at [678, 258] on button "Continue" at bounding box center [685, 262] width 86 height 33
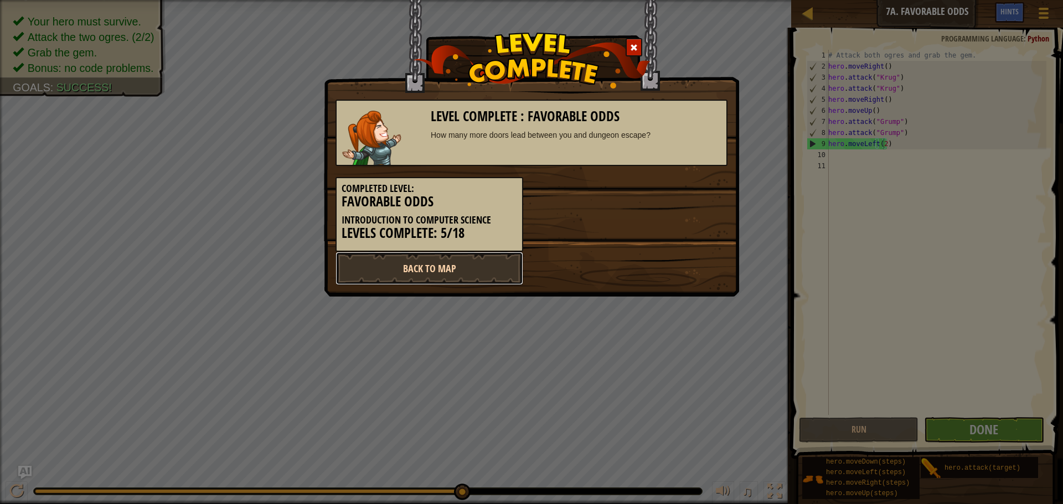
click at [467, 262] on link "Back to Map" at bounding box center [429, 268] width 188 height 33
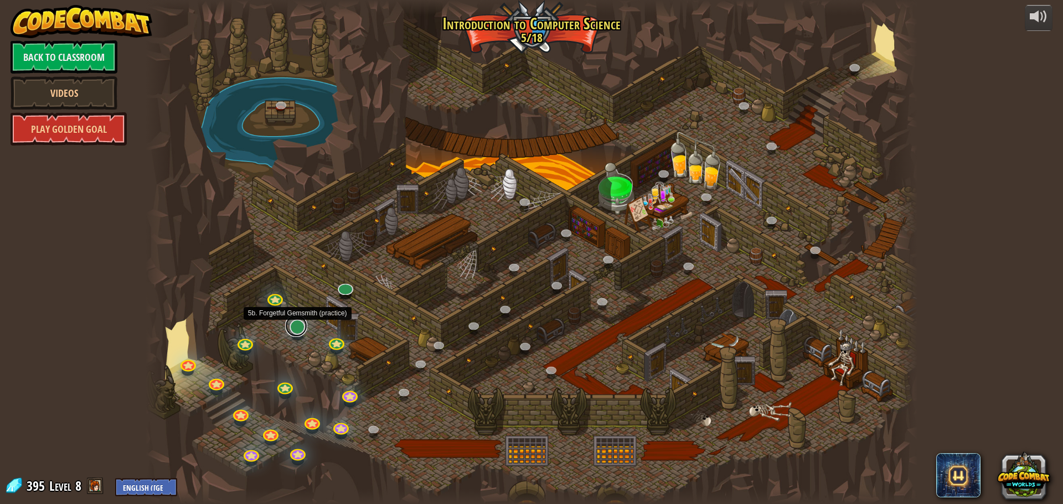
click at [295, 325] on link at bounding box center [296, 326] width 22 height 22
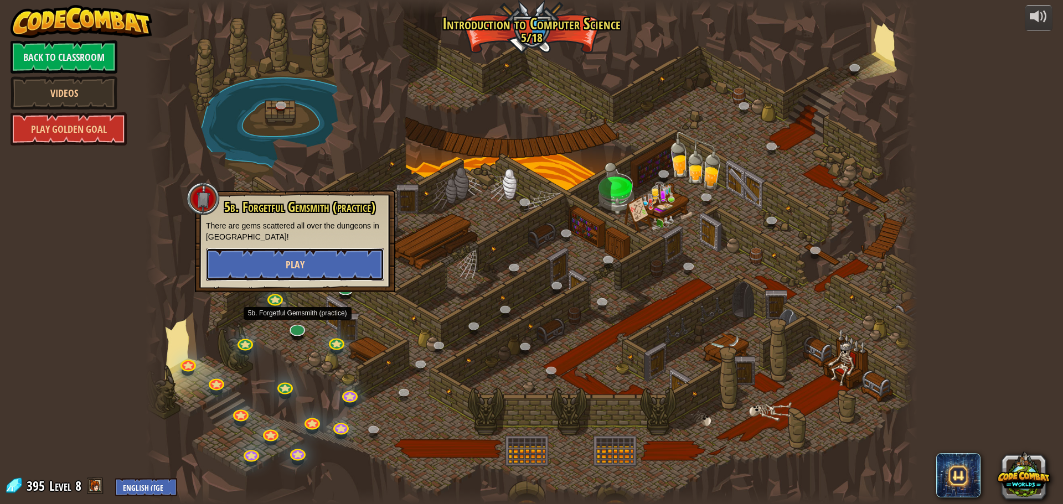
click at [323, 257] on button "Play" at bounding box center [295, 264] width 178 height 33
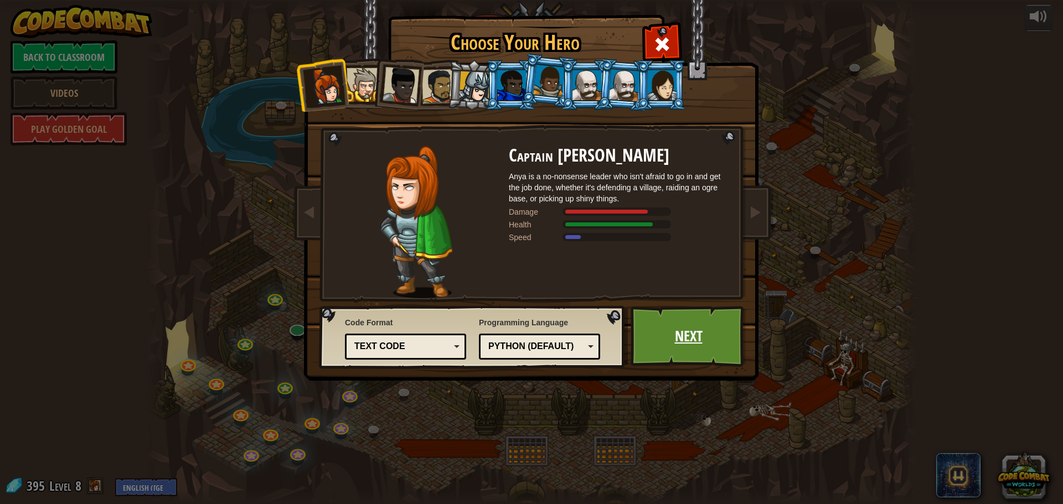
click at [687, 344] on link "Next" at bounding box center [688, 336] width 116 height 61
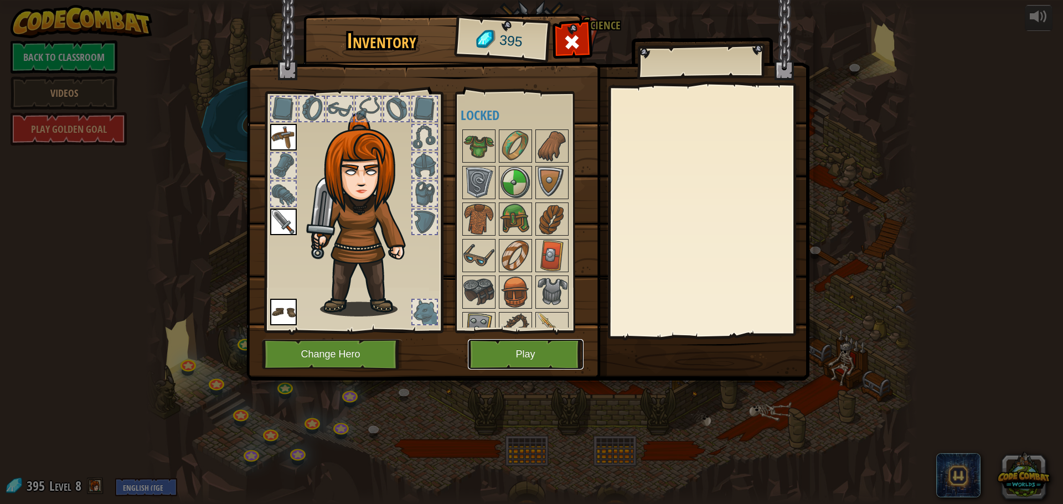
click at [541, 354] on button "Play" at bounding box center [526, 354] width 116 height 30
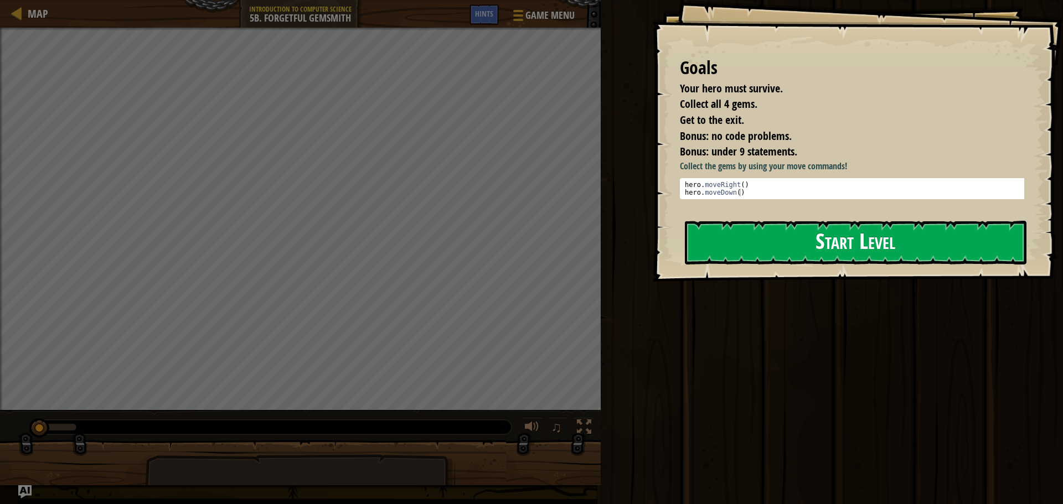
click at [833, 237] on button "Start Level" at bounding box center [856, 243] width 342 height 44
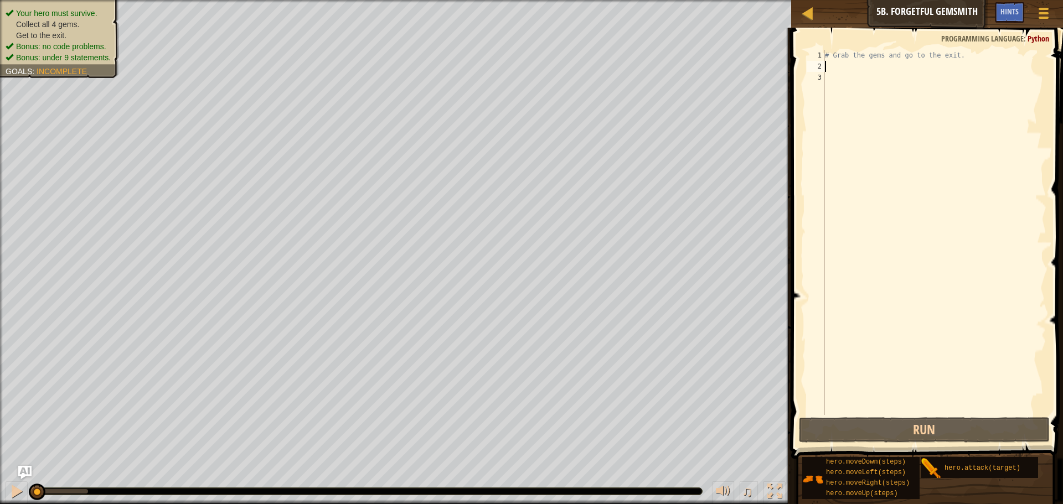
click at [834, 62] on div "# Grab the gems and go to the exit." at bounding box center [935, 243] width 224 height 387
type textarea "m"
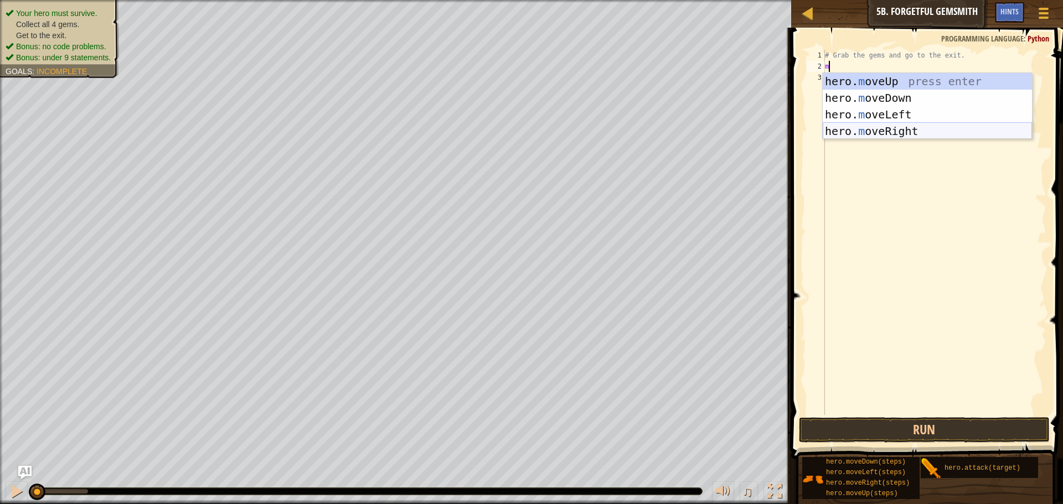
click at [879, 131] on div "hero. m oveUp press enter hero. m oveDown press enter hero. m oveLeft press ent…" at bounding box center [927, 123] width 209 height 100
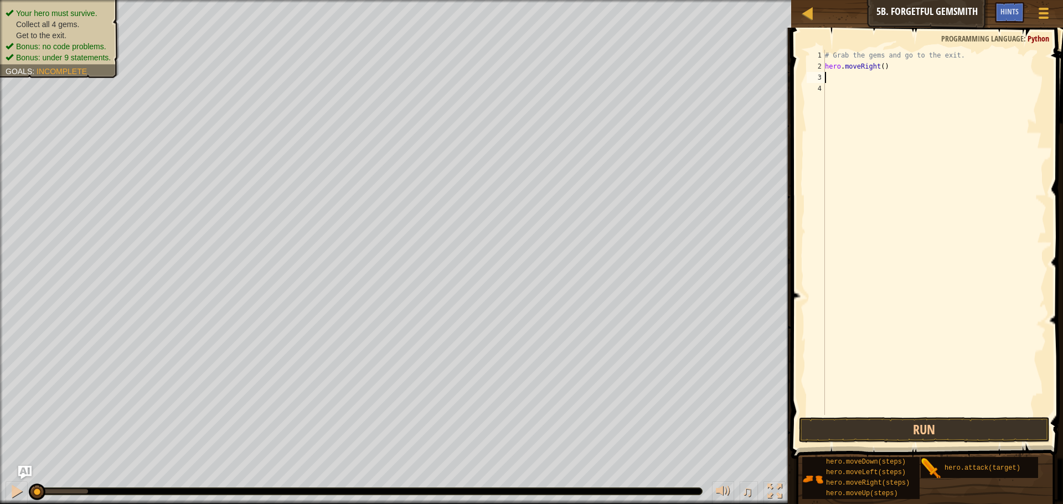
type textarea "m"
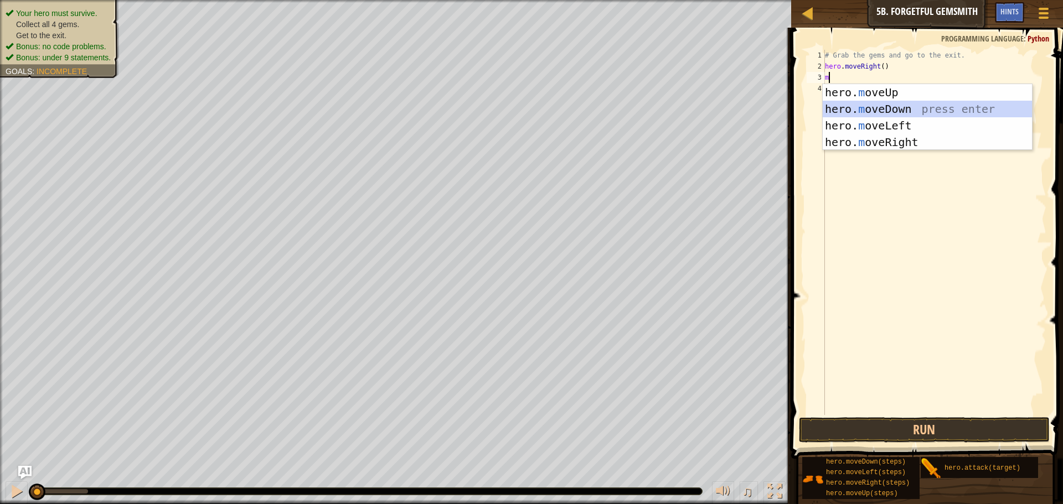
click at [861, 110] on div "hero. m oveUp press enter hero. m oveDown press enter hero. m oveLeft press ent…" at bounding box center [927, 134] width 209 height 100
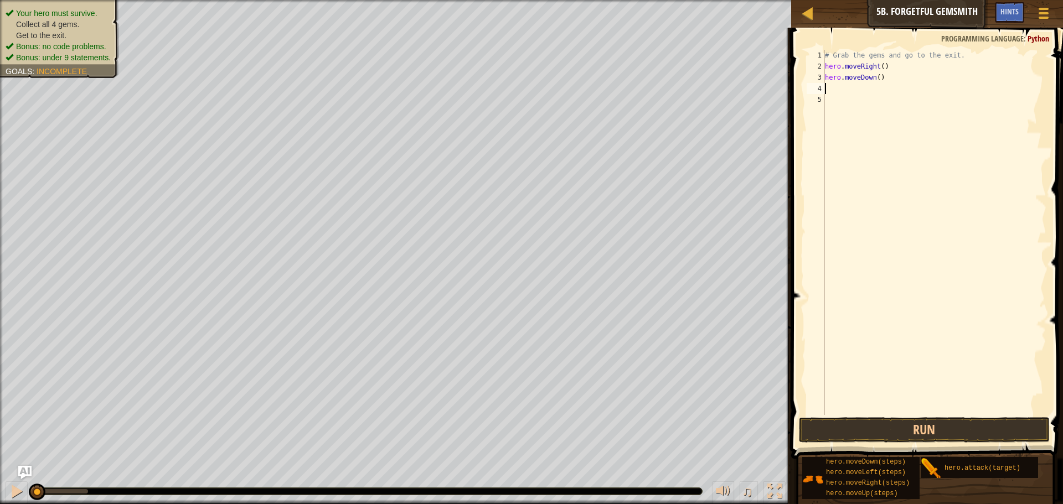
type textarea "m"
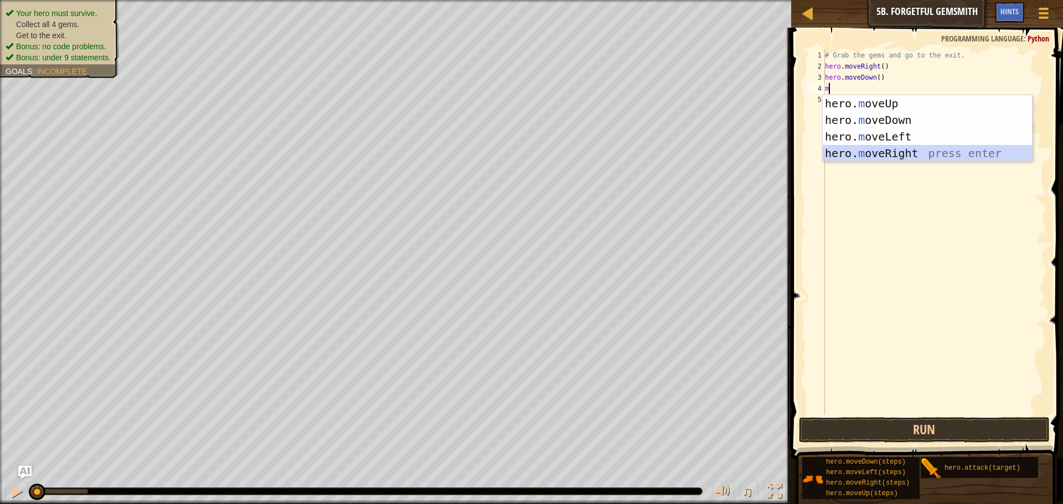
click at [866, 151] on div "hero. m oveUp press enter hero. m oveDown press enter hero. m oveLeft press ent…" at bounding box center [927, 145] width 209 height 100
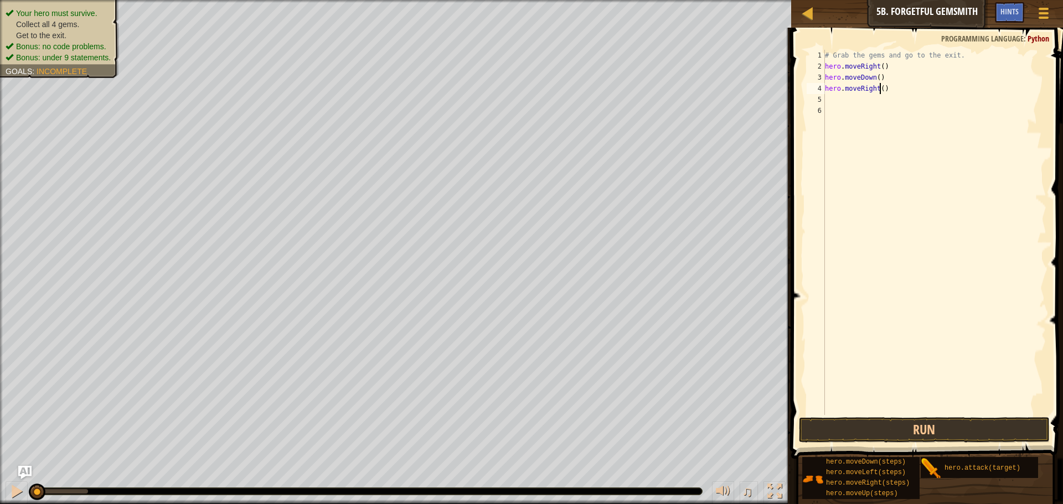
click at [881, 88] on div "# Grab the gems and go to the exit. hero . moveRight ( ) hero . moveDown ( ) he…" at bounding box center [935, 243] width 224 height 387
type textarea "hero.moveRight(2)"
click at [830, 106] on div "# Grab the gems and go to the exit. hero . moveRight ( ) hero . moveDown ( ) he…" at bounding box center [935, 243] width 224 height 387
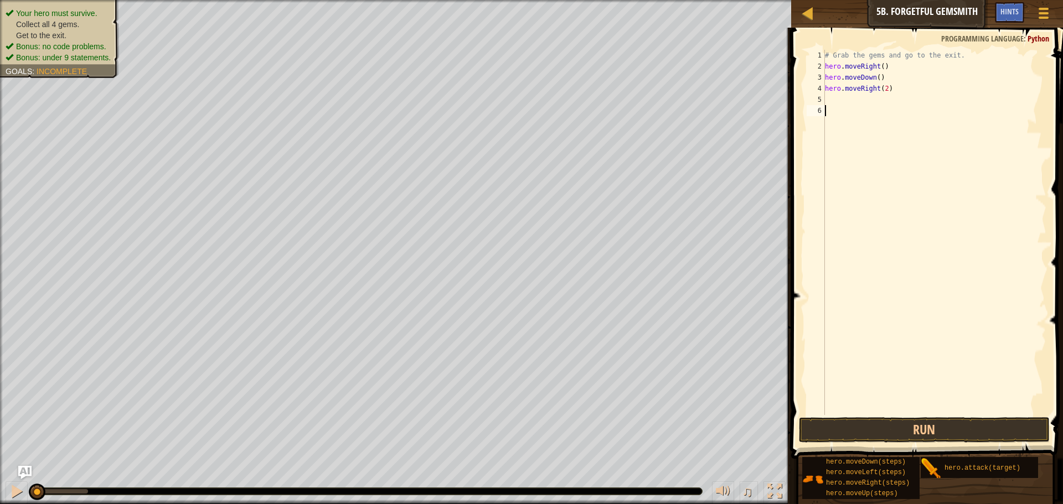
click at [828, 97] on div "# Grab the gems and go to the exit. hero . moveRight ( ) hero . moveDown ( ) he…" at bounding box center [935, 243] width 224 height 387
type textarea "m"
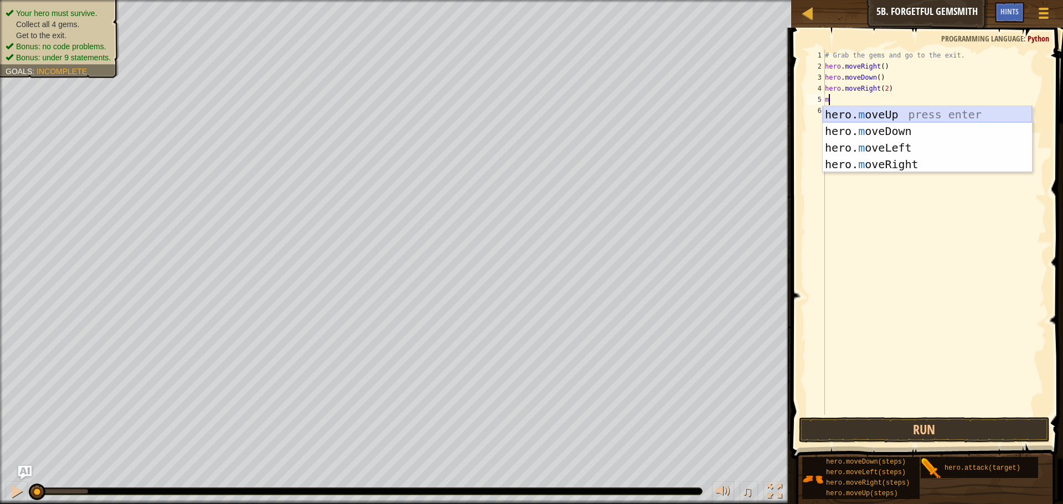
click at [852, 117] on div "hero. m oveUp press enter hero. m oveDown press enter hero. m oveLeft press ent…" at bounding box center [927, 156] width 209 height 100
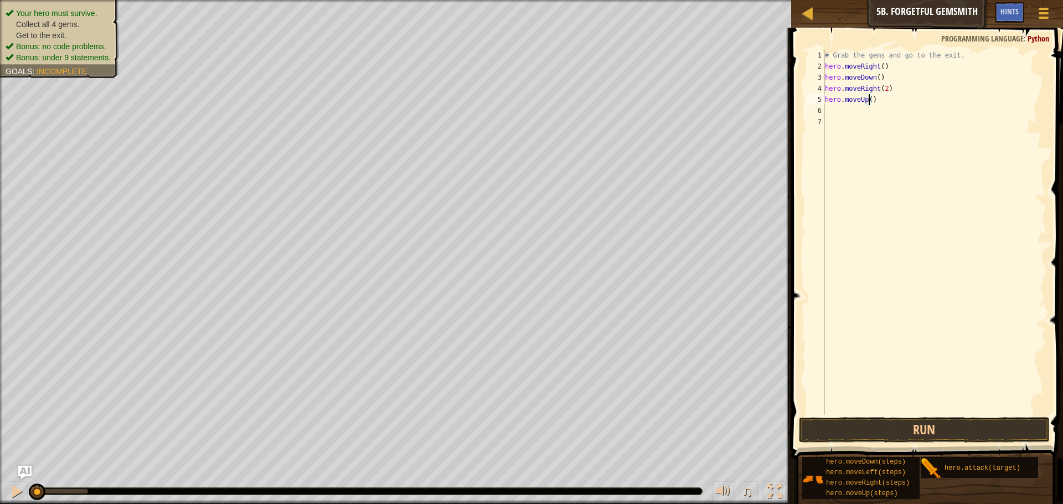
click at [868, 99] on div "# Grab the gems and go to the exit. hero . moveRight ( ) hero . moveDown ( ) he…" at bounding box center [935, 243] width 224 height 387
type textarea "hero.moveUp(2)"
click at [832, 107] on div "# Grab the gems and go to the exit. hero . moveRight ( ) hero . moveDown ( ) he…" at bounding box center [935, 243] width 224 height 387
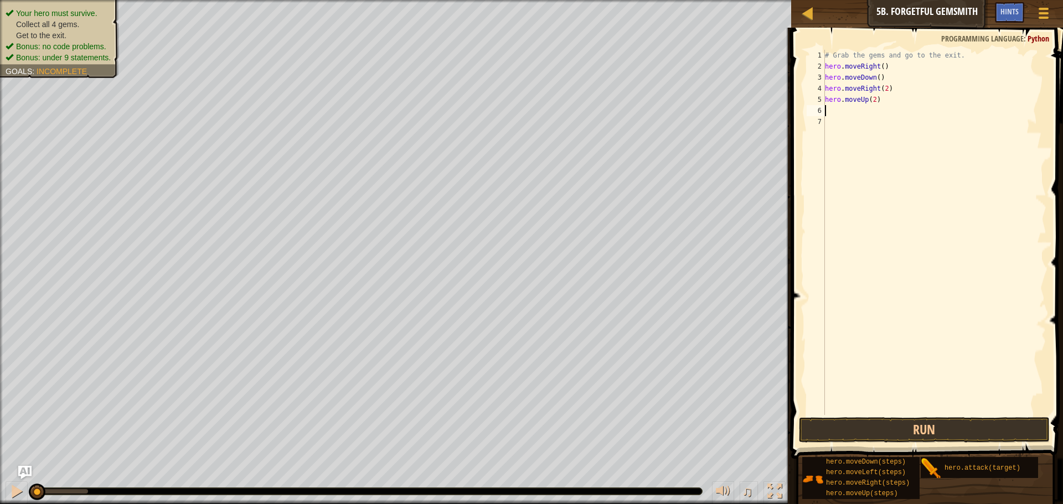
type textarea "m"
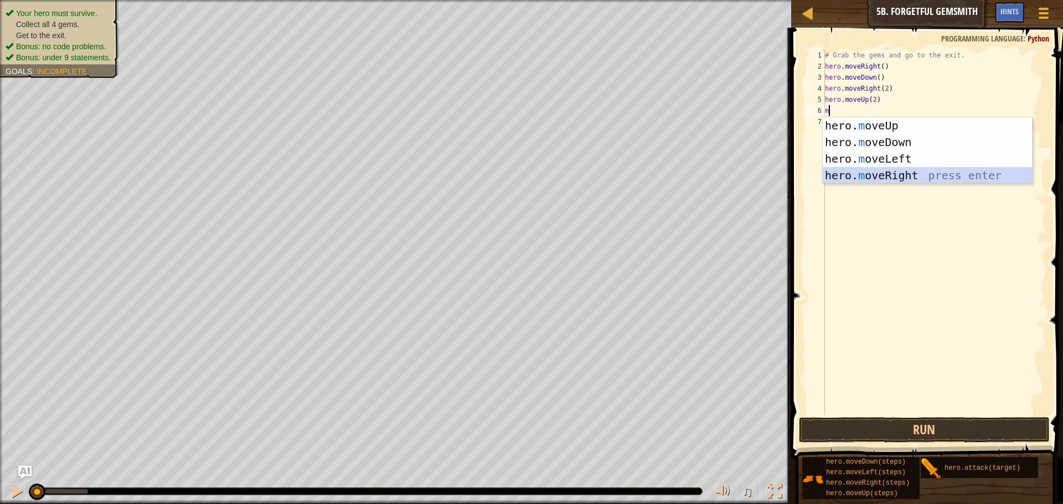
click at [874, 169] on div "hero. m oveUp press enter hero. m oveDown press enter hero. m oveLeft press ent…" at bounding box center [927, 167] width 209 height 100
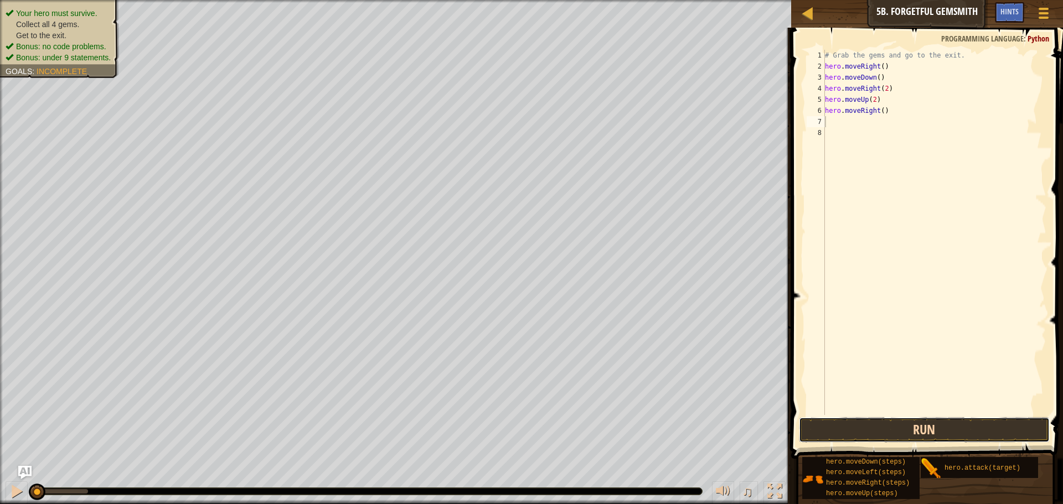
click at [933, 435] on button "Run" at bounding box center [924, 429] width 251 height 25
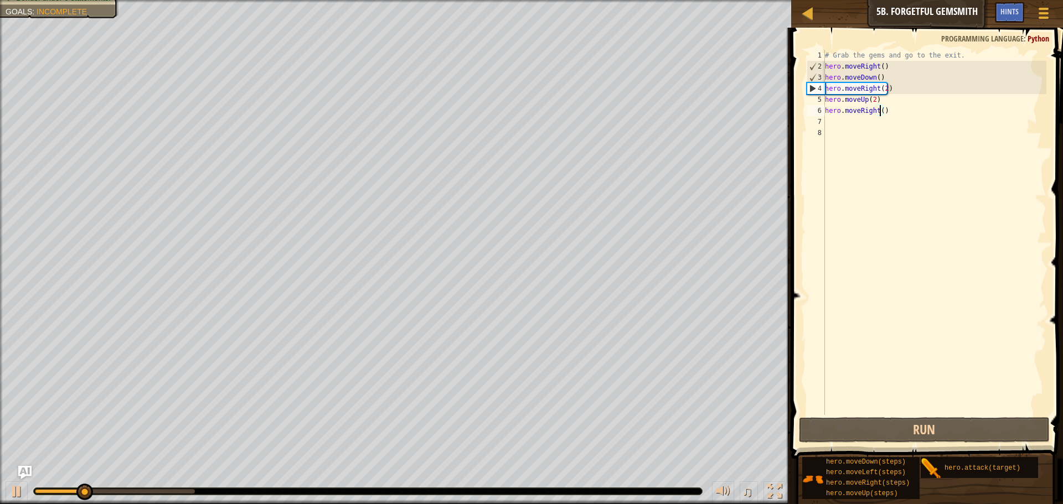
click at [881, 112] on div "# Grab the gems and go to the exit. hero . moveRight ( ) hero . moveDown ( ) he…" at bounding box center [935, 243] width 224 height 387
click at [874, 97] on div "# Grab the gems and go to the exit. hero . moveRight ( ) hero . moveDown ( ) he…" at bounding box center [935, 243] width 224 height 387
type textarea "hero.moveUp()"
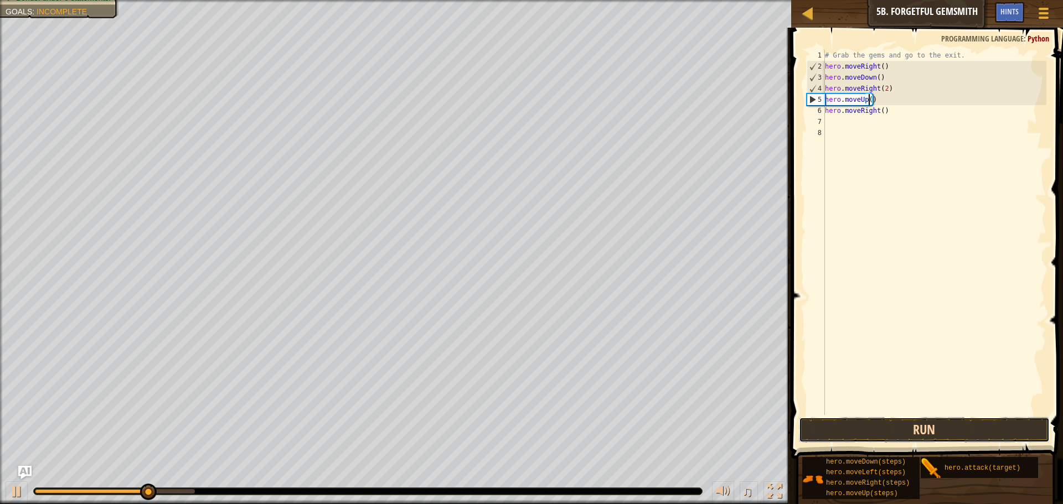
click at [939, 424] on button "Run" at bounding box center [924, 429] width 251 height 25
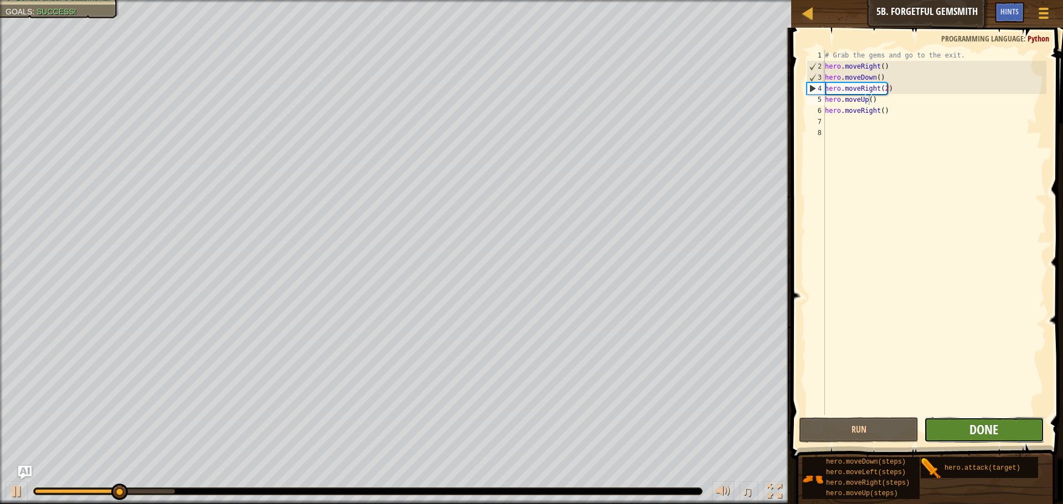
click at [987, 422] on span "Done" at bounding box center [983, 430] width 29 height 18
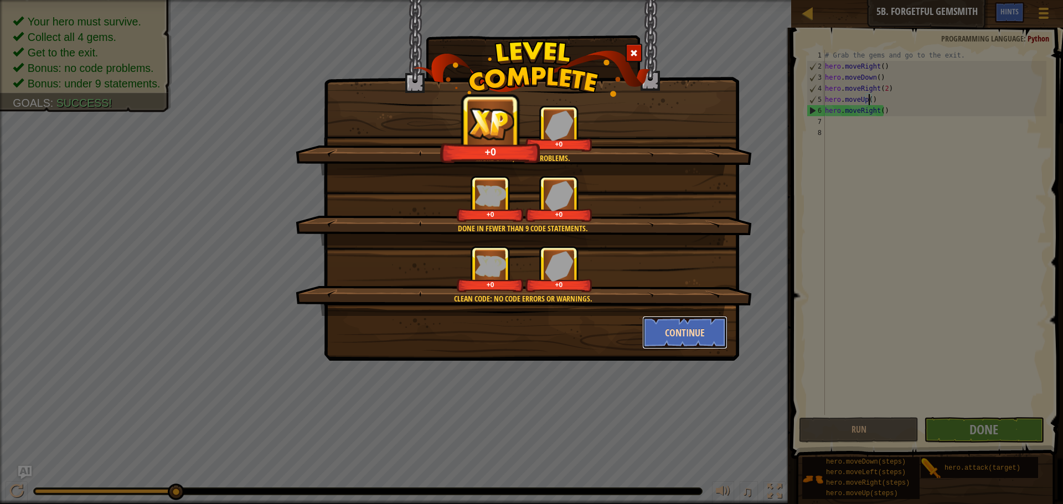
click at [678, 336] on button "Continue" at bounding box center [685, 332] width 86 height 33
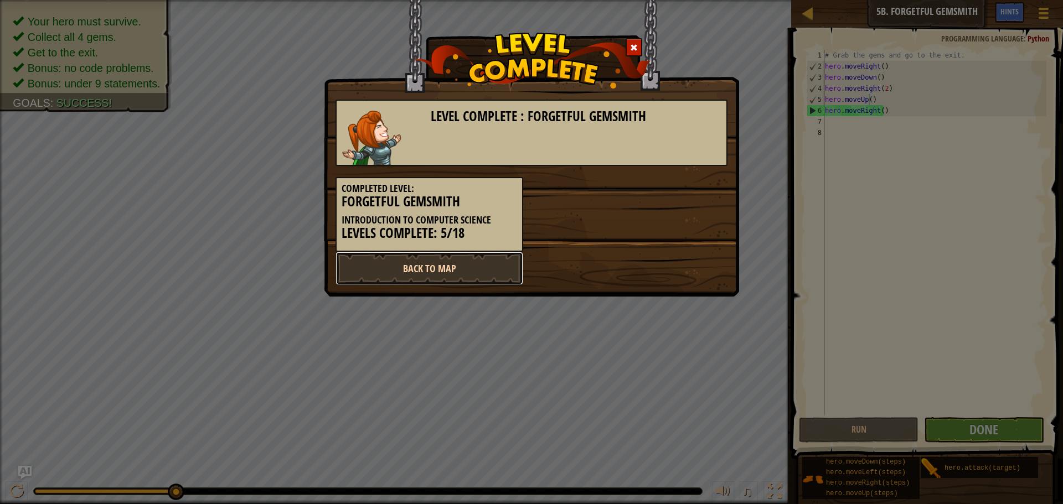
click at [451, 261] on link "Back to Map" at bounding box center [429, 268] width 188 height 33
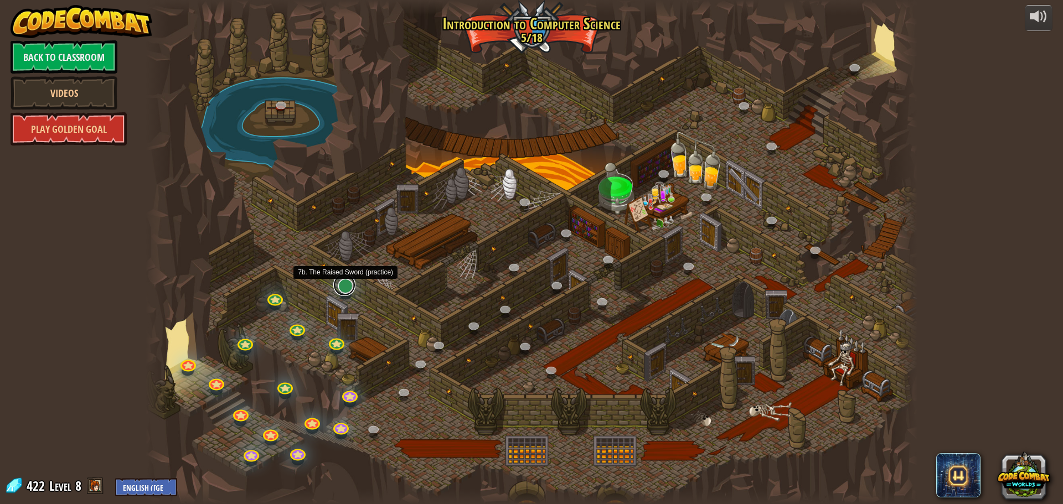
click at [347, 285] on link at bounding box center [344, 285] width 22 height 22
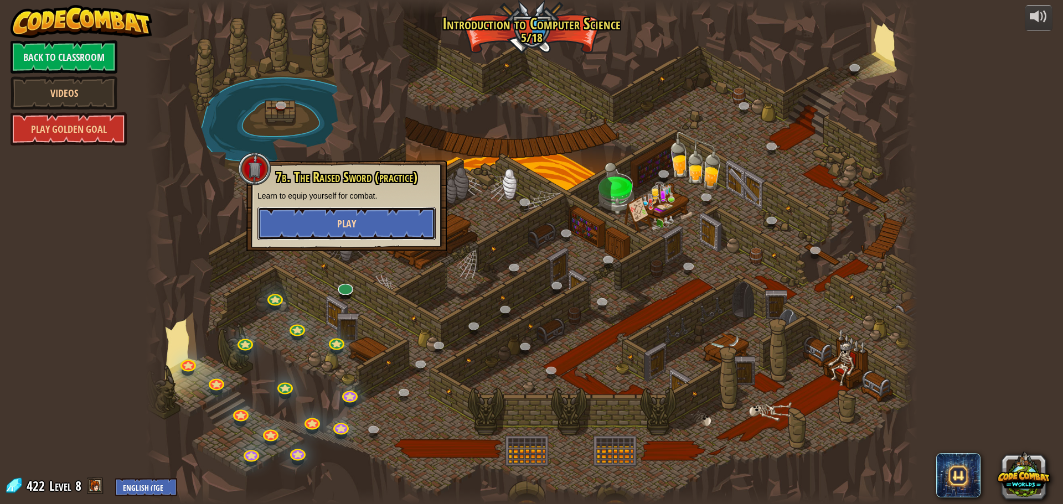
click at [360, 218] on button "Play" at bounding box center [346, 223] width 178 height 33
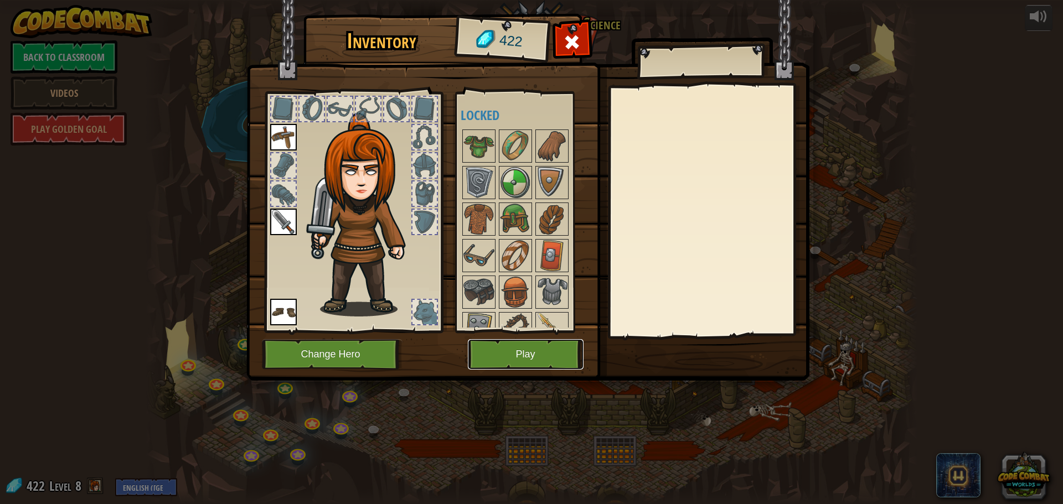
click at [553, 347] on button "Play" at bounding box center [526, 354] width 116 height 30
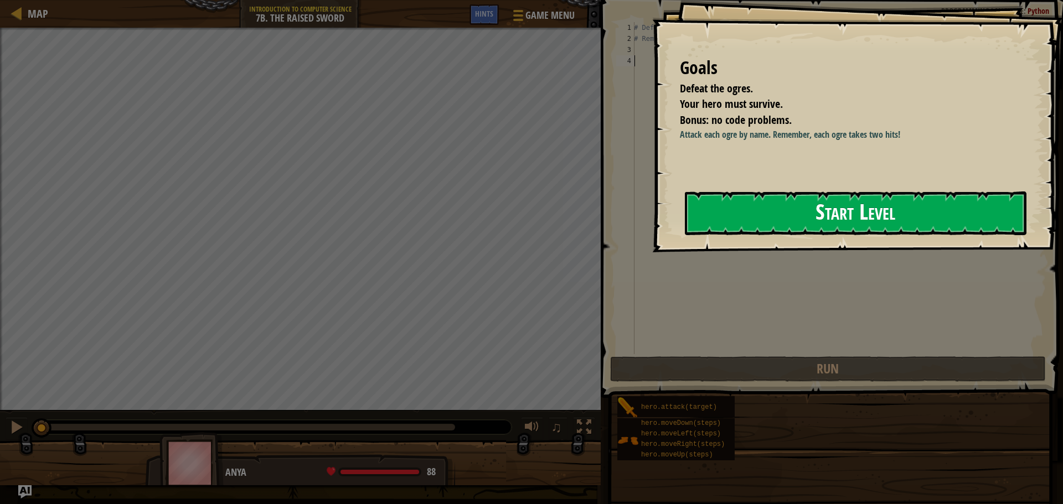
click at [845, 214] on button "Start Level" at bounding box center [856, 214] width 342 height 44
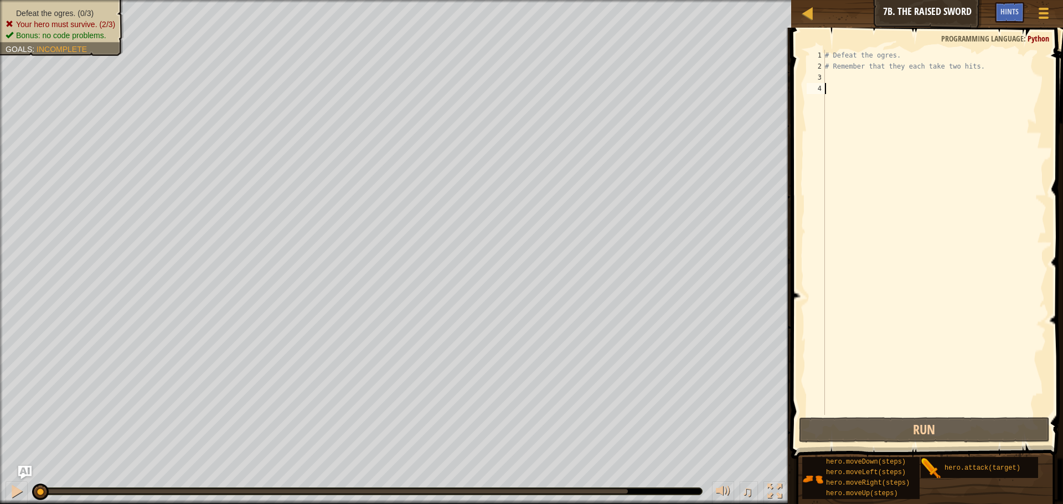
click at [844, 76] on div "# Defeat the ogres. # Remember that they each take two hits." at bounding box center [935, 243] width 224 height 387
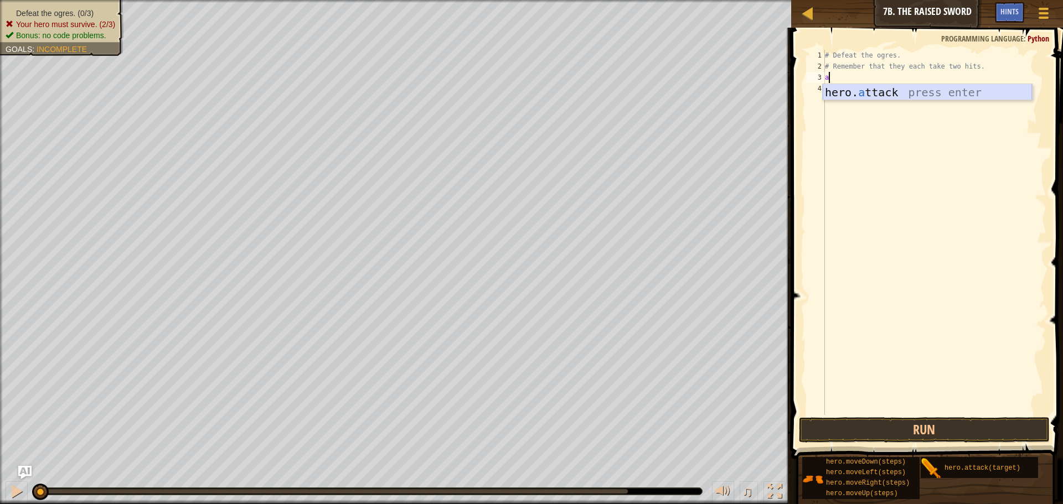
click at [860, 94] on div "hero. a ttack press enter" at bounding box center [927, 109] width 209 height 50
type textarea "hero.attack("Enemy Name")"
click at [841, 87] on div "# Defeat the ogres. # Remember that they each take two hits. hero . attack ( "E…" at bounding box center [935, 243] width 224 height 387
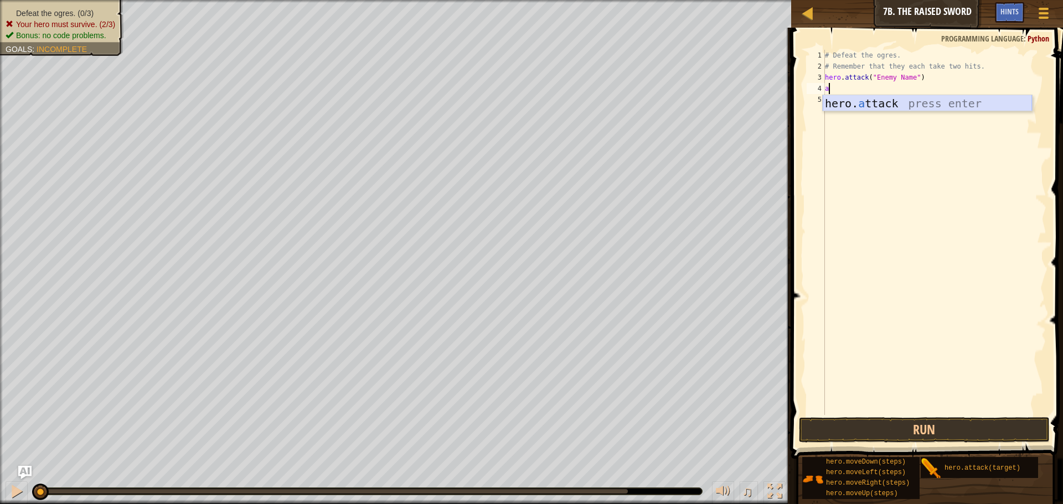
click at [841, 97] on div "hero. a ttack press enter" at bounding box center [927, 120] width 209 height 50
type textarea "hero.attack("Enemy Name")"
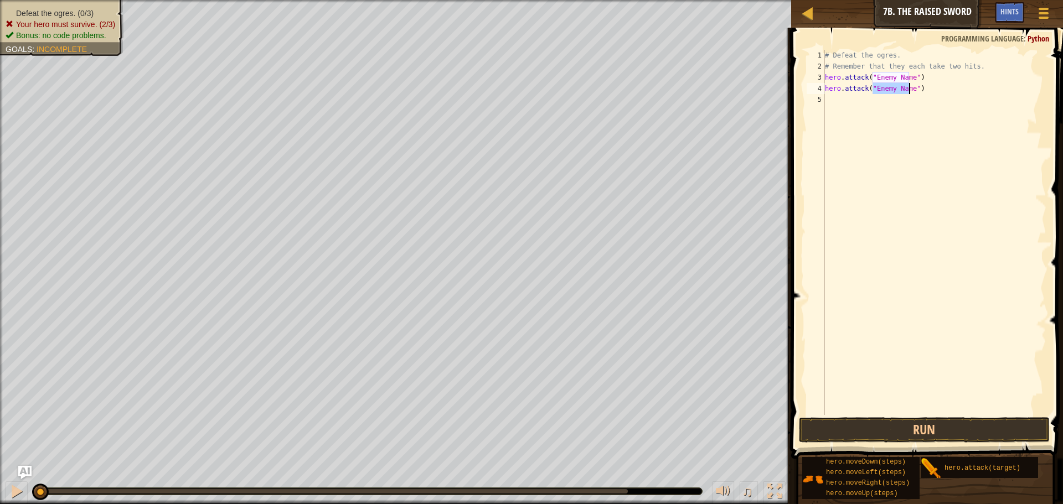
click at [840, 97] on div "# Defeat the ogres. # Remember that they each take two hits. hero . attack ( "E…" at bounding box center [935, 243] width 224 height 387
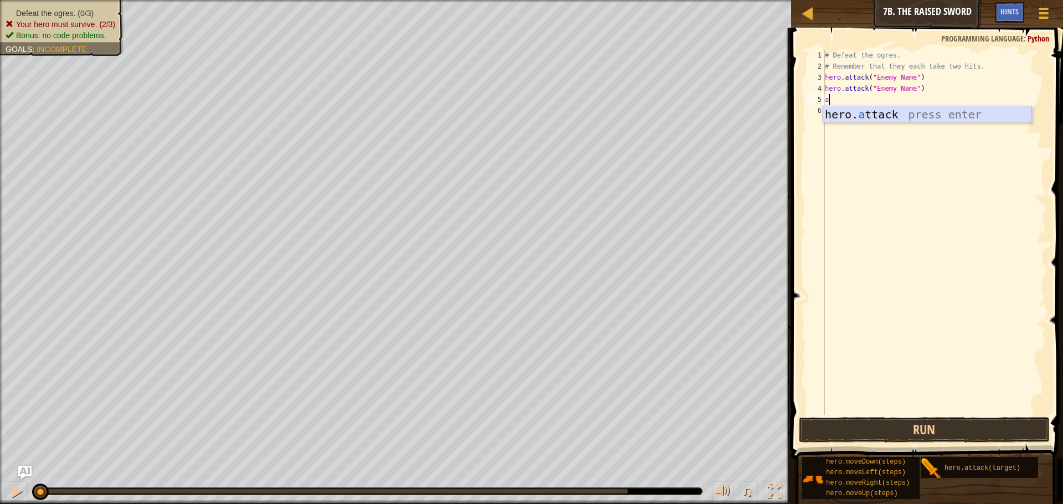
click at [840, 117] on div "hero. a ttack press enter" at bounding box center [927, 131] width 209 height 50
type textarea "hero.attack("Enemy Name")"
click at [836, 110] on div "# Defeat the ogres. # Remember that they each take two hits. hero . attack ( "E…" at bounding box center [935, 243] width 224 height 387
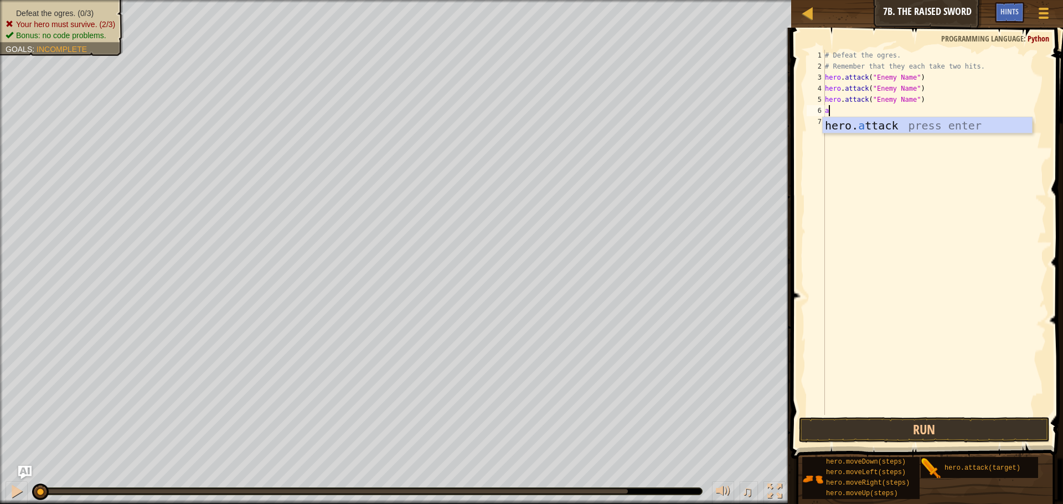
click at [837, 121] on div "hero. a ttack press enter" at bounding box center [927, 142] width 209 height 50
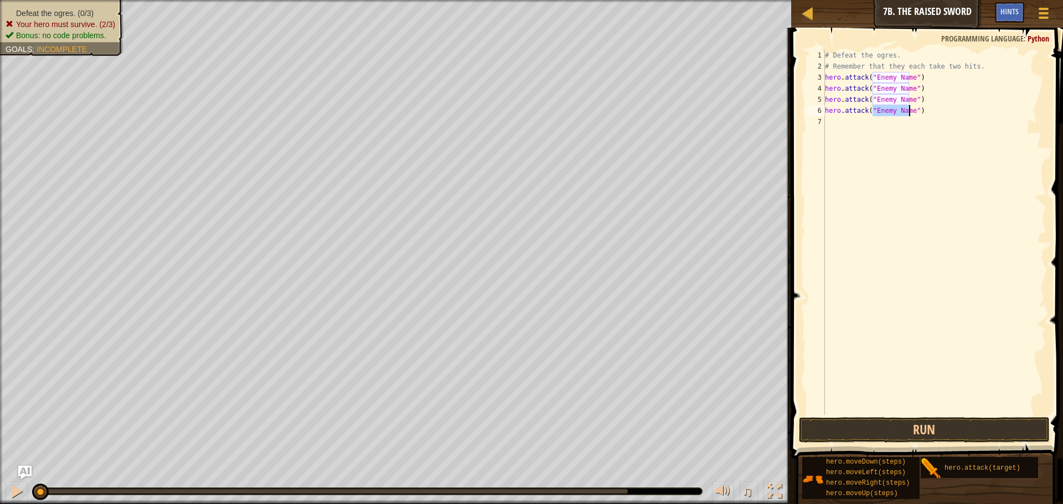
click at [836, 119] on div "# Defeat the ogres. # Remember that they each take two hits. hero . attack ( "E…" at bounding box center [935, 243] width 224 height 387
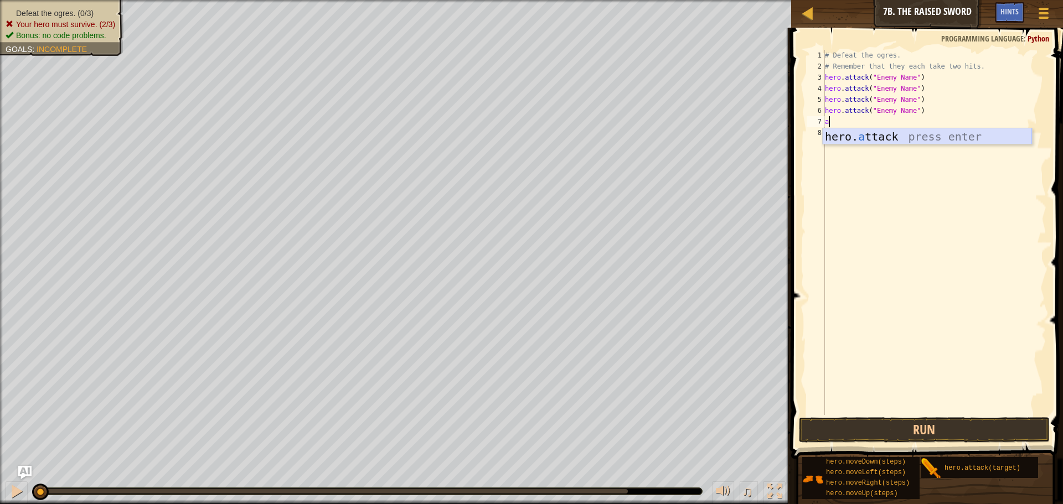
click at [837, 132] on div "hero. a ttack press enter" at bounding box center [927, 153] width 209 height 50
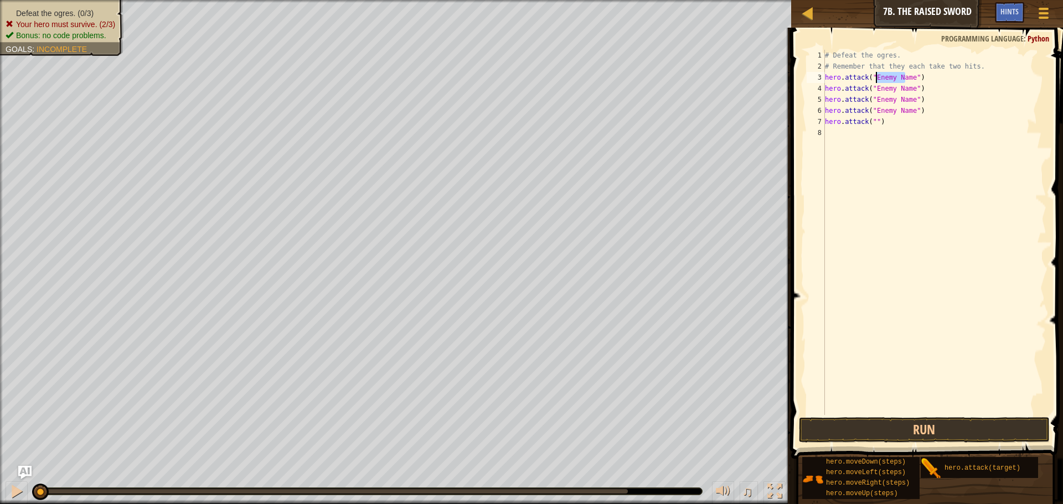
drag, startPoint x: 907, startPoint y: 76, endPoint x: 875, endPoint y: 75, distance: 32.1
click at [875, 75] on div "# Defeat the ogres. # Remember that they each take two hits. hero . attack ( "E…" at bounding box center [935, 243] width 224 height 387
click at [879, 77] on div "# Defeat the ogres. # Remember that they each take two hits. hero . attack ( "E…" at bounding box center [935, 243] width 224 height 387
drag, startPoint x: 873, startPoint y: 87, endPoint x: 909, endPoint y: 91, distance: 36.3
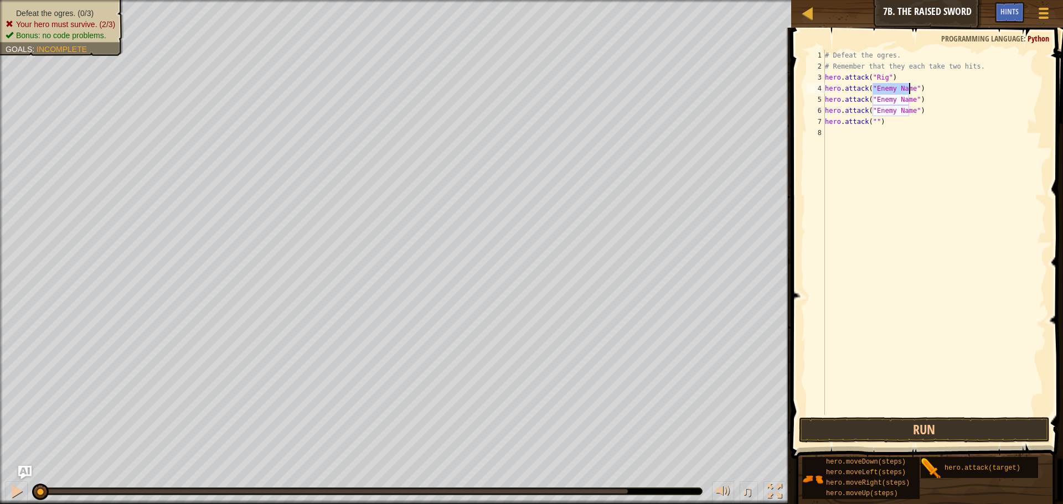
click at [909, 91] on div "# Defeat the ogres. # Remember that they each take two hits. hero . attack ( "R…" at bounding box center [935, 243] width 224 height 387
drag, startPoint x: 871, startPoint y: 99, endPoint x: 910, endPoint y: 99, distance: 38.8
click at [910, 99] on div "# Defeat the ogres. # Remember that they each take two hits. hero . attack ( "R…" at bounding box center [935, 243] width 224 height 387
drag, startPoint x: 871, startPoint y: 106, endPoint x: 909, endPoint y: 114, distance: 38.4
click at [909, 114] on div "# Defeat the ogres. # Remember that they each take two hits. hero . attack ( "R…" at bounding box center [935, 243] width 224 height 387
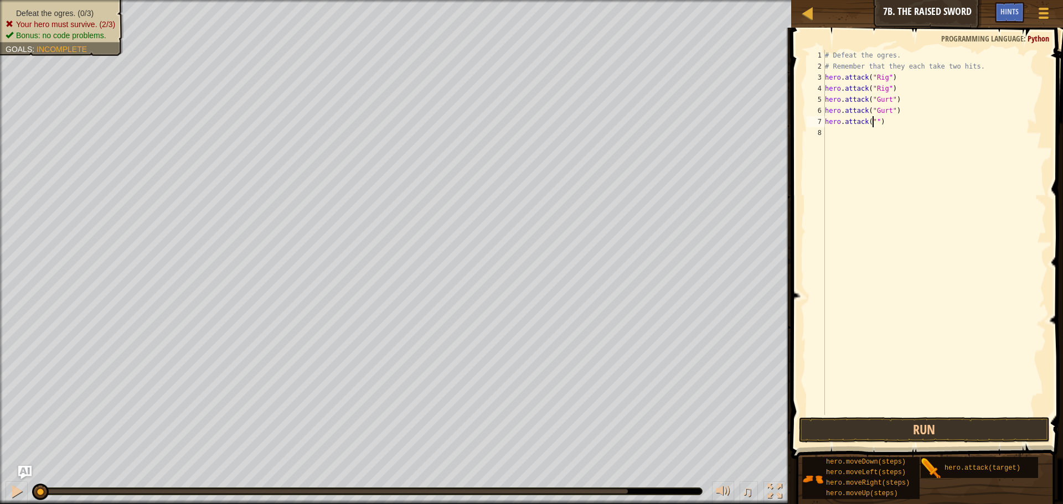
click at [872, 122] on div "# Defeat the ogres. # Remember that they each take two hits. hero . attack ( "R…" at bounding box center [935, 243] width 224 height 387
type textarea "hero.attack("Ack")"
click at [830, 132] on div "# Defeat the ogres. # Remember that they each take two hits. hero . attack ( "R…" at bounding box center [935, 243] width 224 height 387
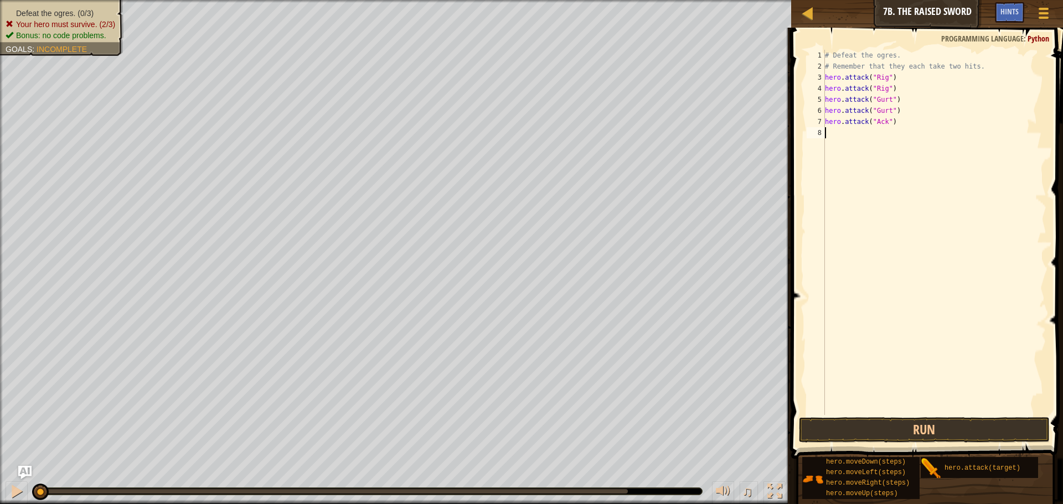
scroll to position [5, 0]
click at [840, 148] on div "hero. a ttack press enter" at bounding box center [927, 164] width 209 height 50
type textarea "hero.attack("Ack")"
click at [882, 426] on button "Run" at bounding box center [924, 429] width 251 height 25
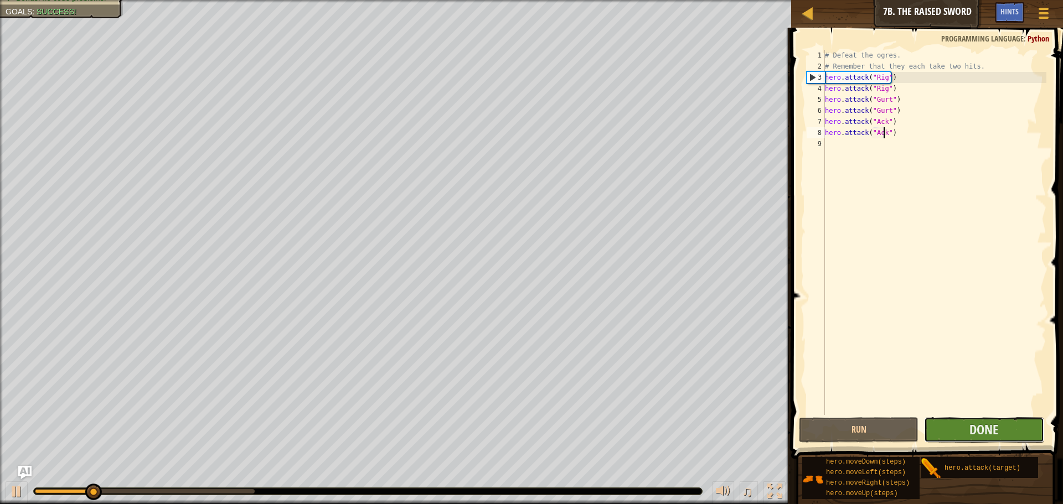
click at [956, 428] on button "Done" at bounding box center [984, 429] width 120 height 25
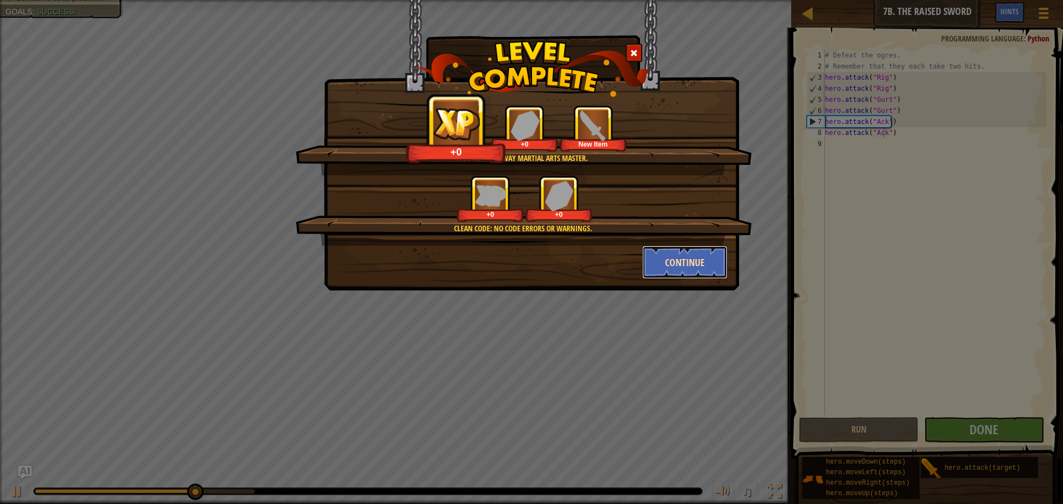
click at [683, 264] on button "Continue" at bounding box center [685, 262] width 86 height 33
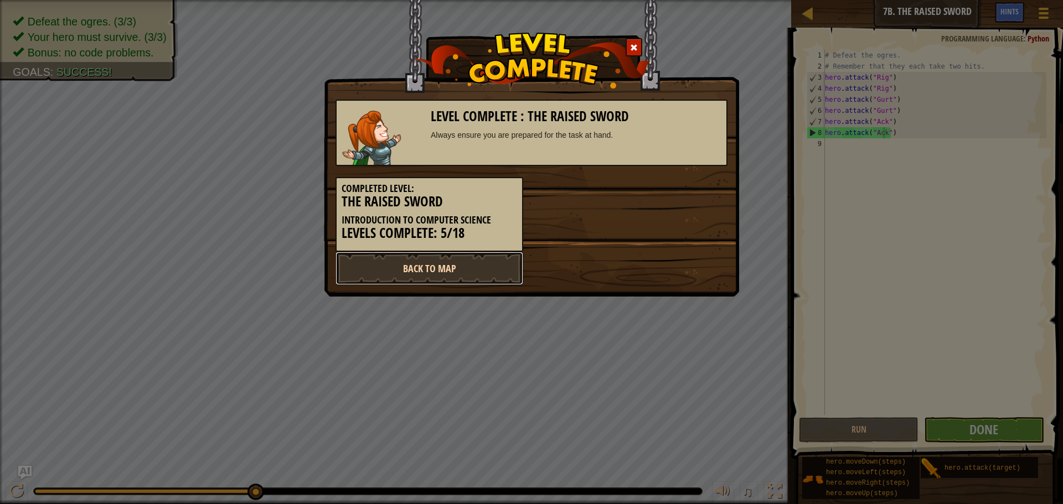
click at [465, 273] on link "Back to Map" at bounding box center [429, 268] width 188 height 33
